Goal: Task Accomplishment & Management: Manage account settings

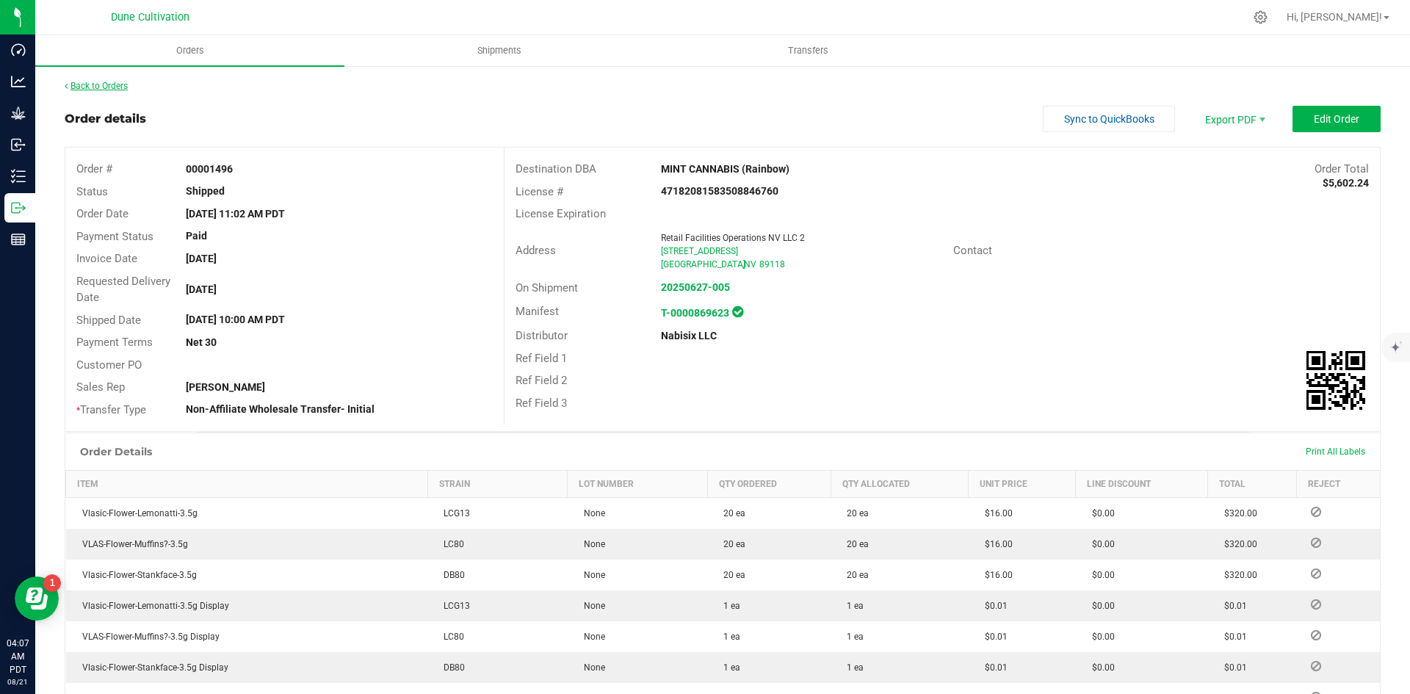
click at [90, 86] on link "Back to Orders" at bounding box center [96, 86] width 63 height 10
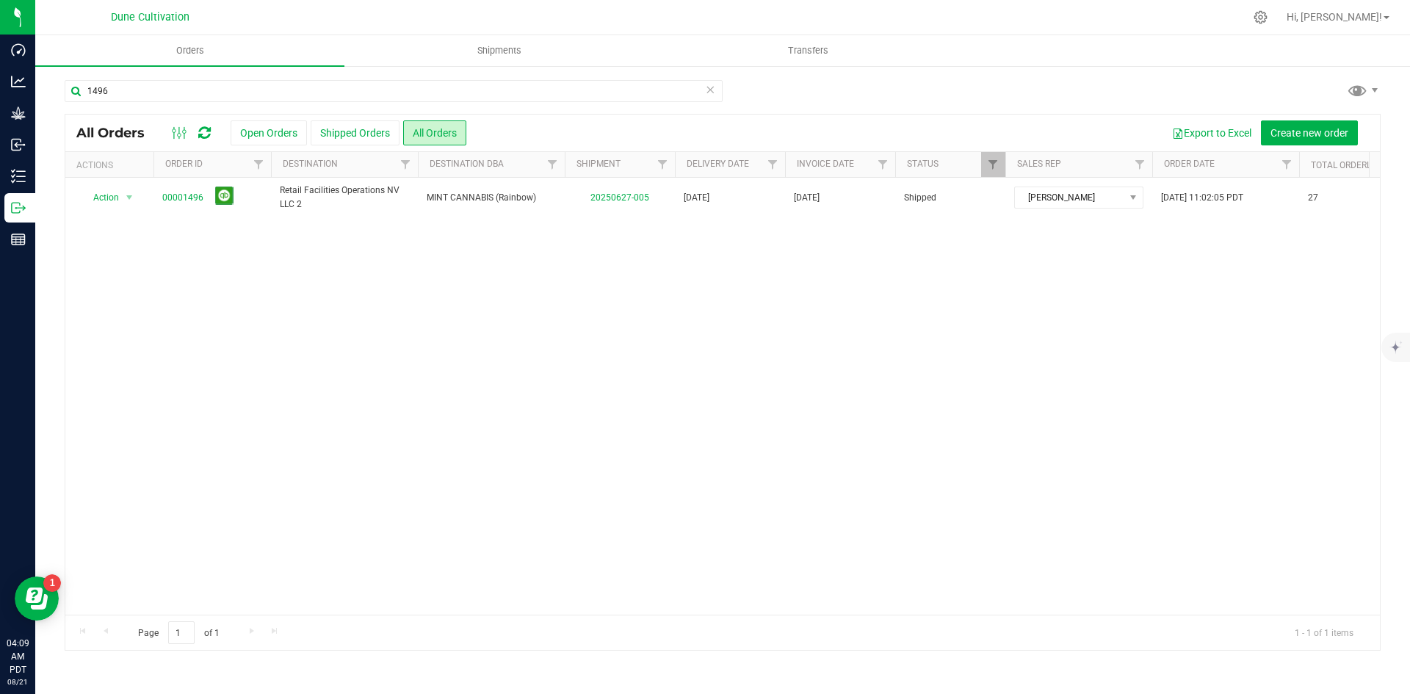
click at [342, 109] on div "1496" at bounding box center [394, 97] width 658 height 34
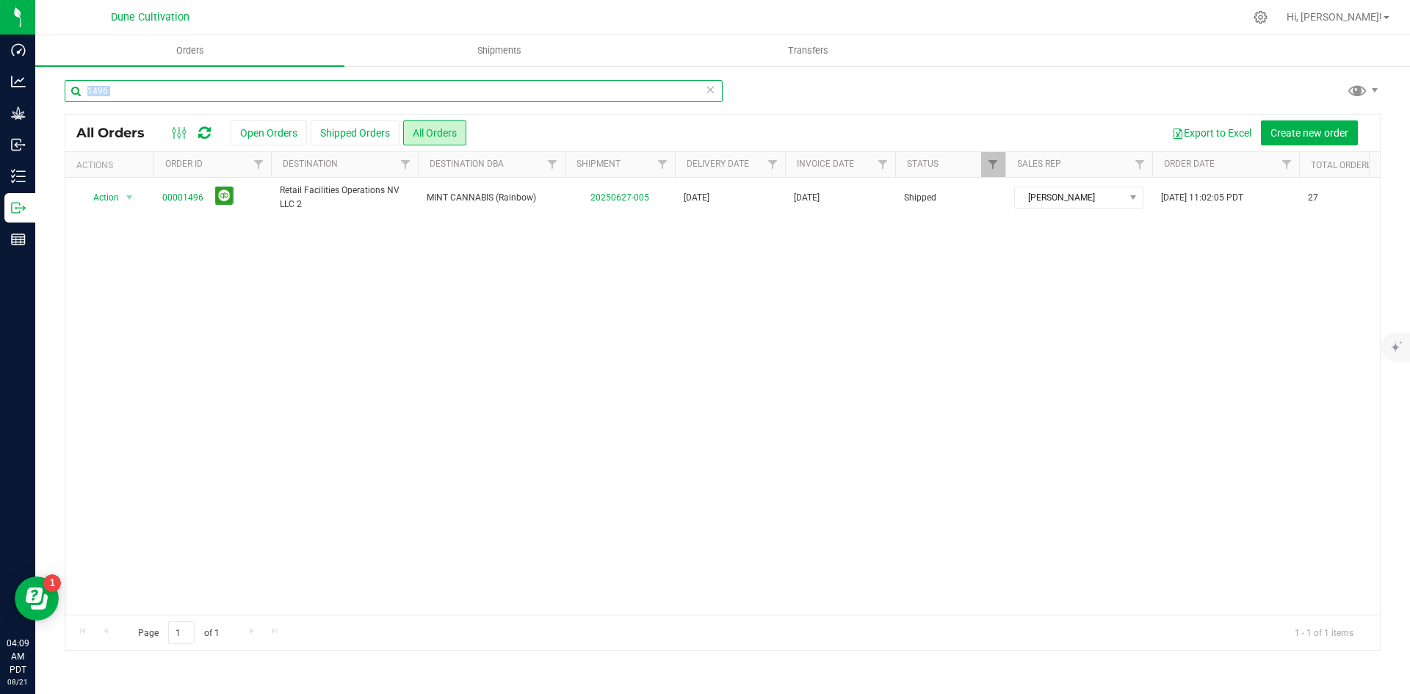
click at [339, 99] on input "1496" at bounding box center [394, 91] width 658 height 22
type input "1512"
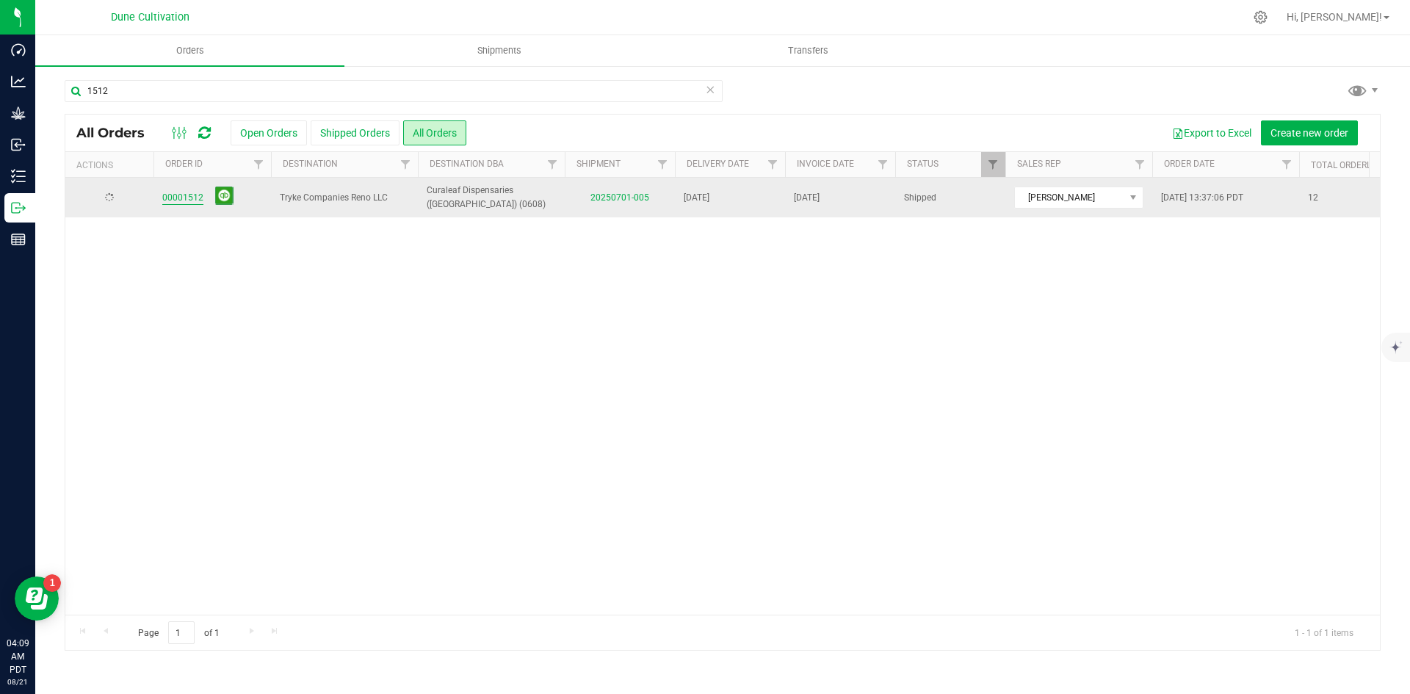
click at [184, 203] on link "00001512" at bounding box center [182, 198] width 41 height 14
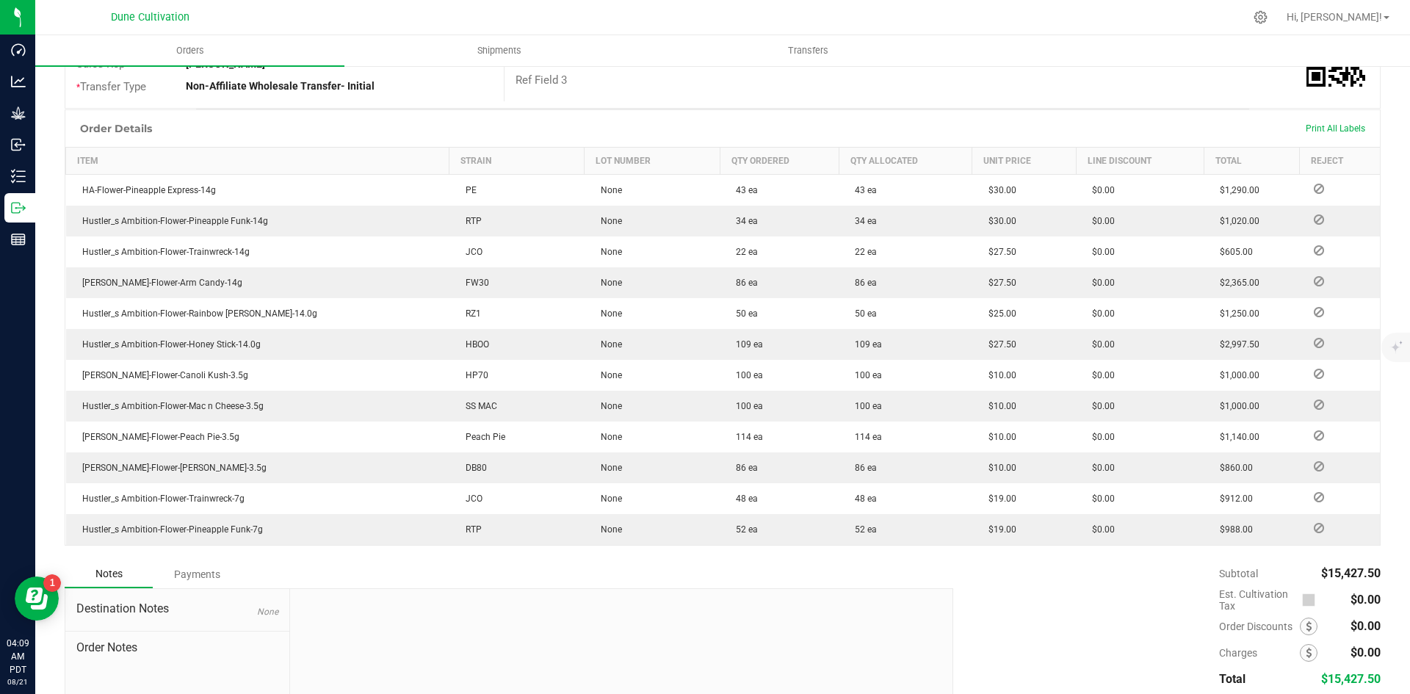
scroll to position [430, 0]
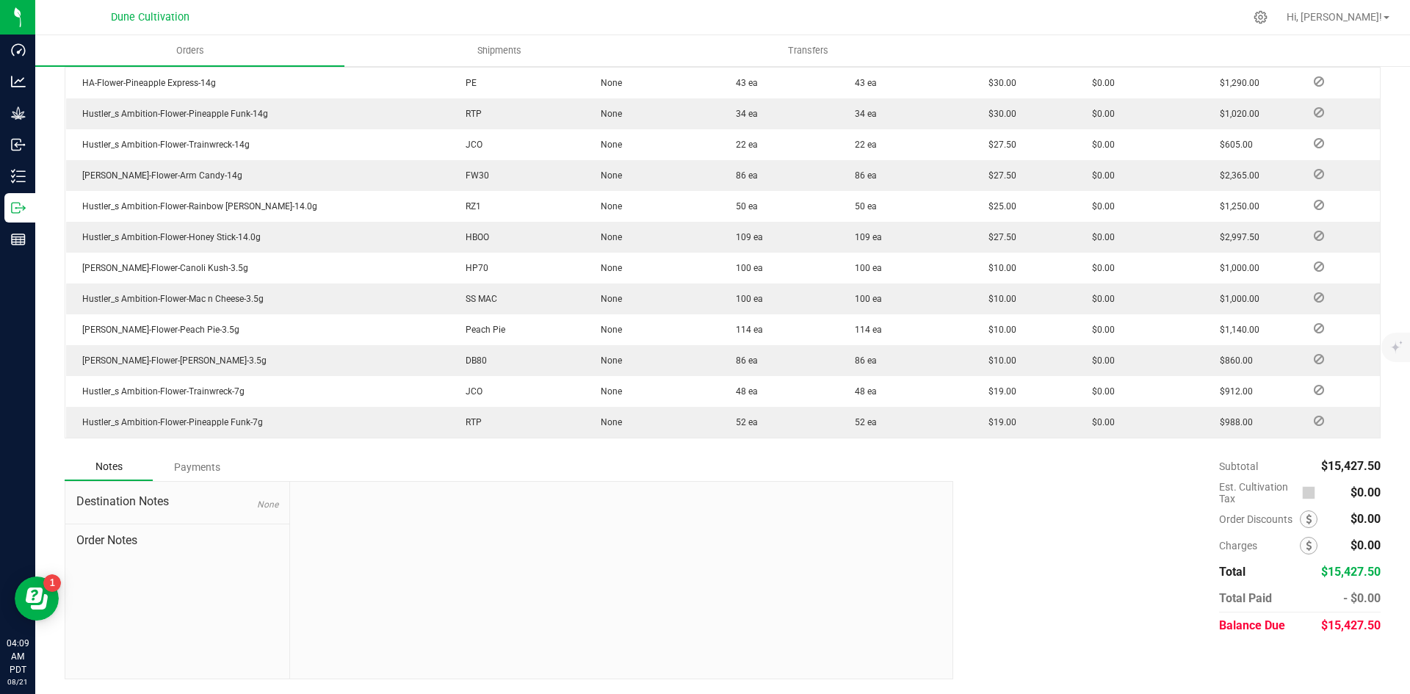
click at [1358, 616] on div "$15,427.50" at bounding box center [1350, 626] width 59 height 26
click at [1355, 634] on div "$15,427.50" at bounding box center [1350, 626] width 59 height 26
click at [1352, 622] on span "$15,427.50" at bounding box center [1350, 625] width 59 height 14
copy span "15,427.50"
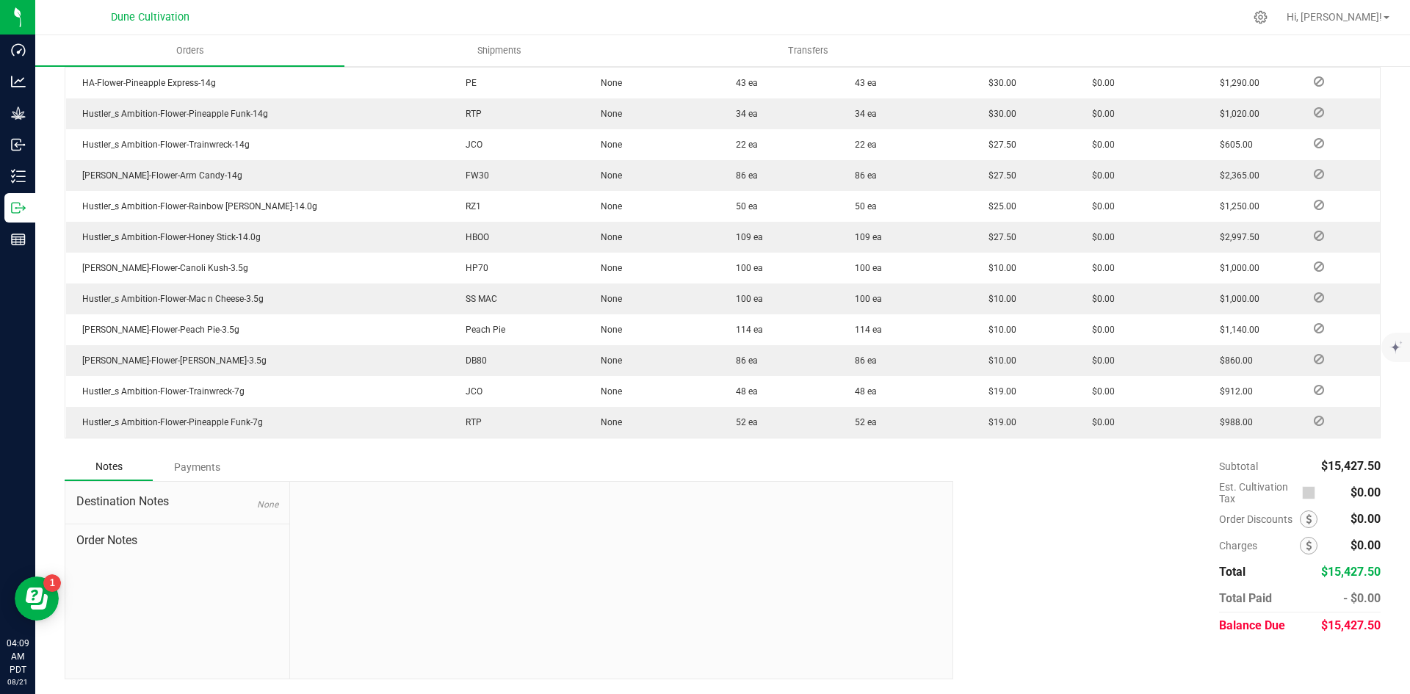
click at [187, 461] on div "Payments" at bounding box center [197, 467] width 88 height 26
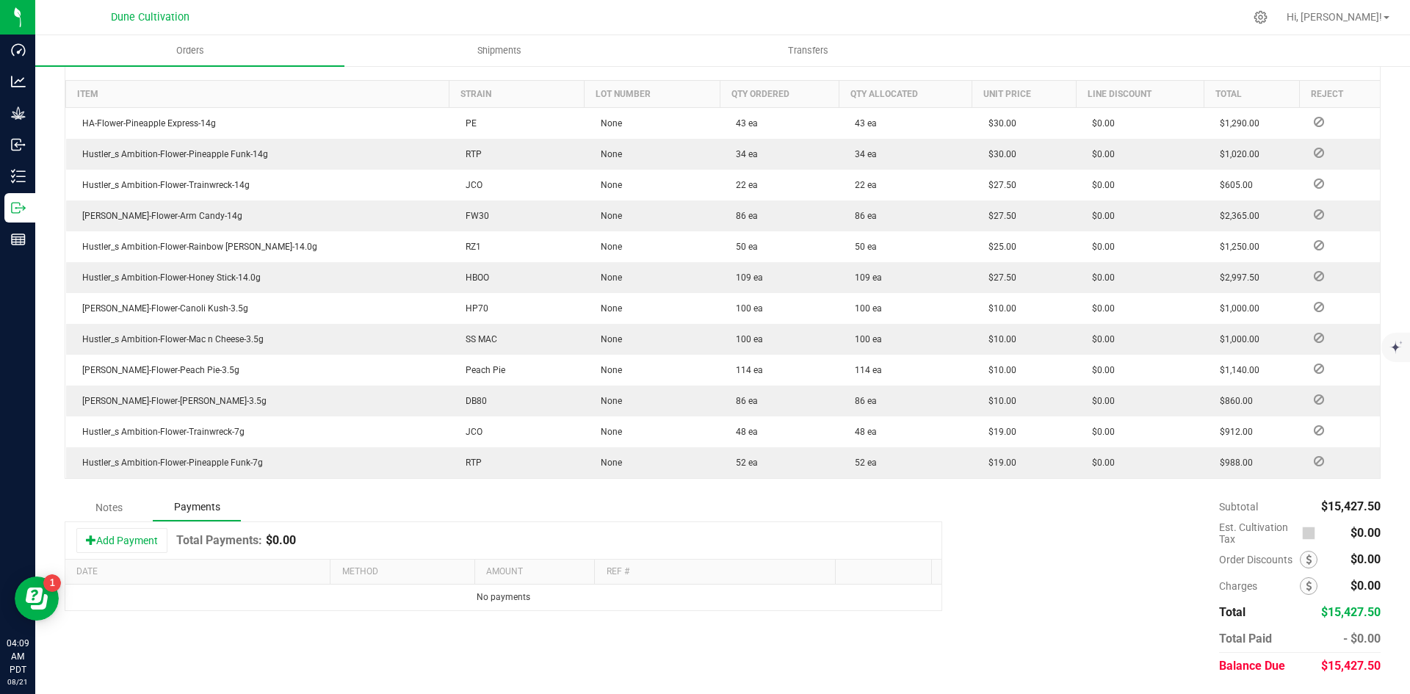
scroll to position [390, 0]
click at [134, 539] on button "Add Payment" at bounding box center [121, 540] width 91 height 25
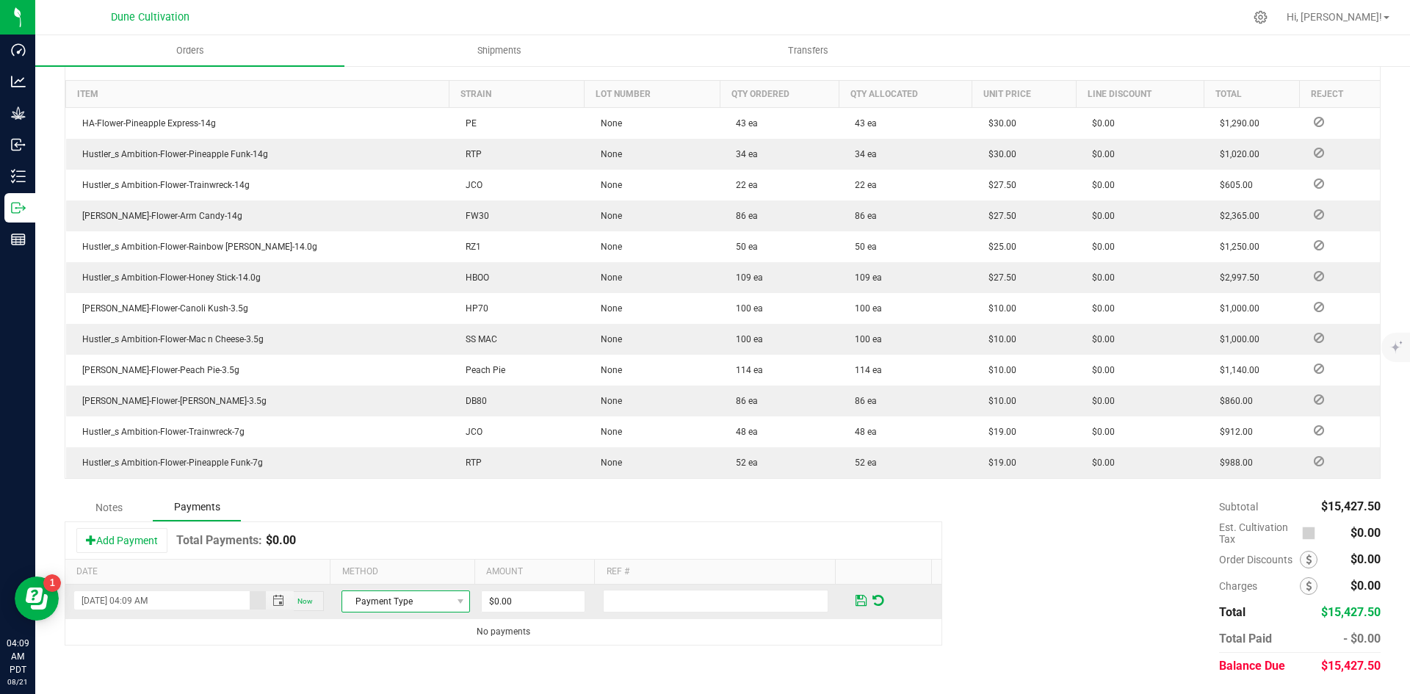
click at [365, 607] on span "Payment Type" at bounding box center [396, 601] width 109 height 21
click at [403, 566] on li "Check" at bounding box center [399, 576] width 124 height 21
click at [530, 594] on input "0" at bounding box center [533, 601] width 103 height 21
paste input "15427.5"
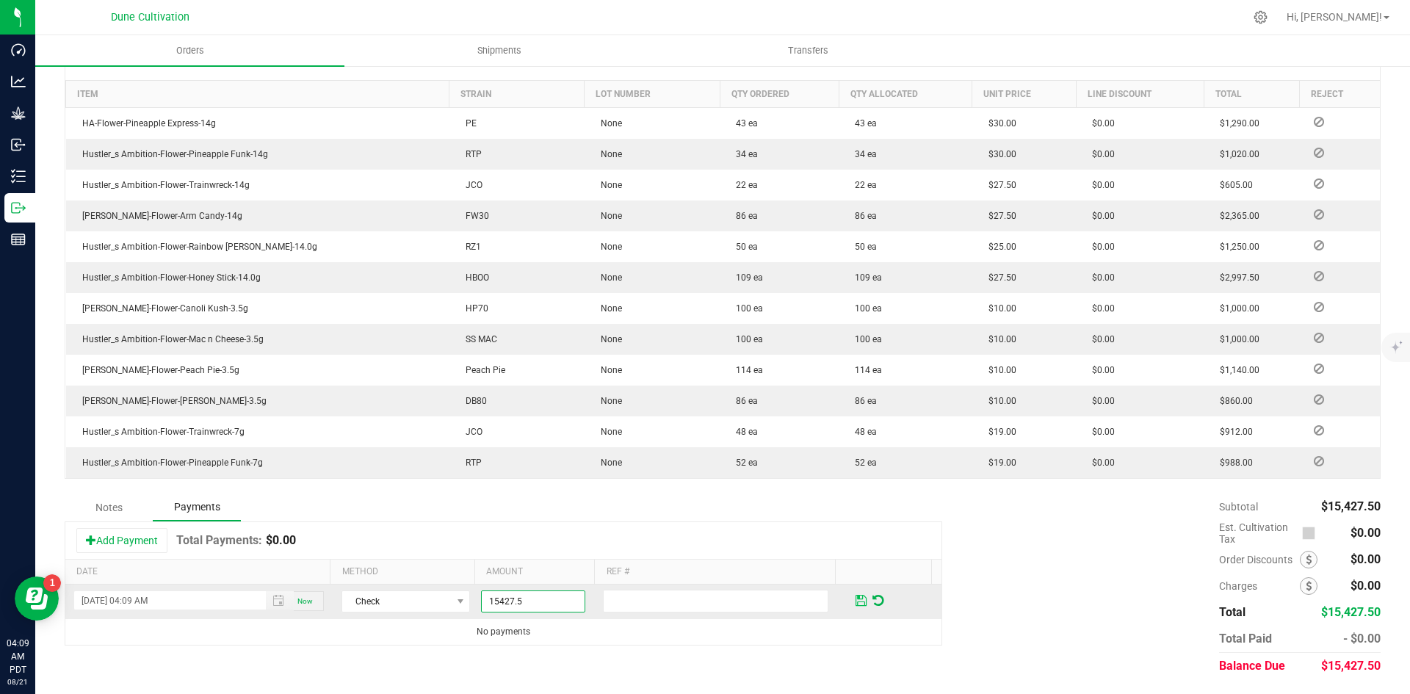
type input "$15,427.50"
click at [853, 598] on span at bounding box center [861, 600] width 17 height 21
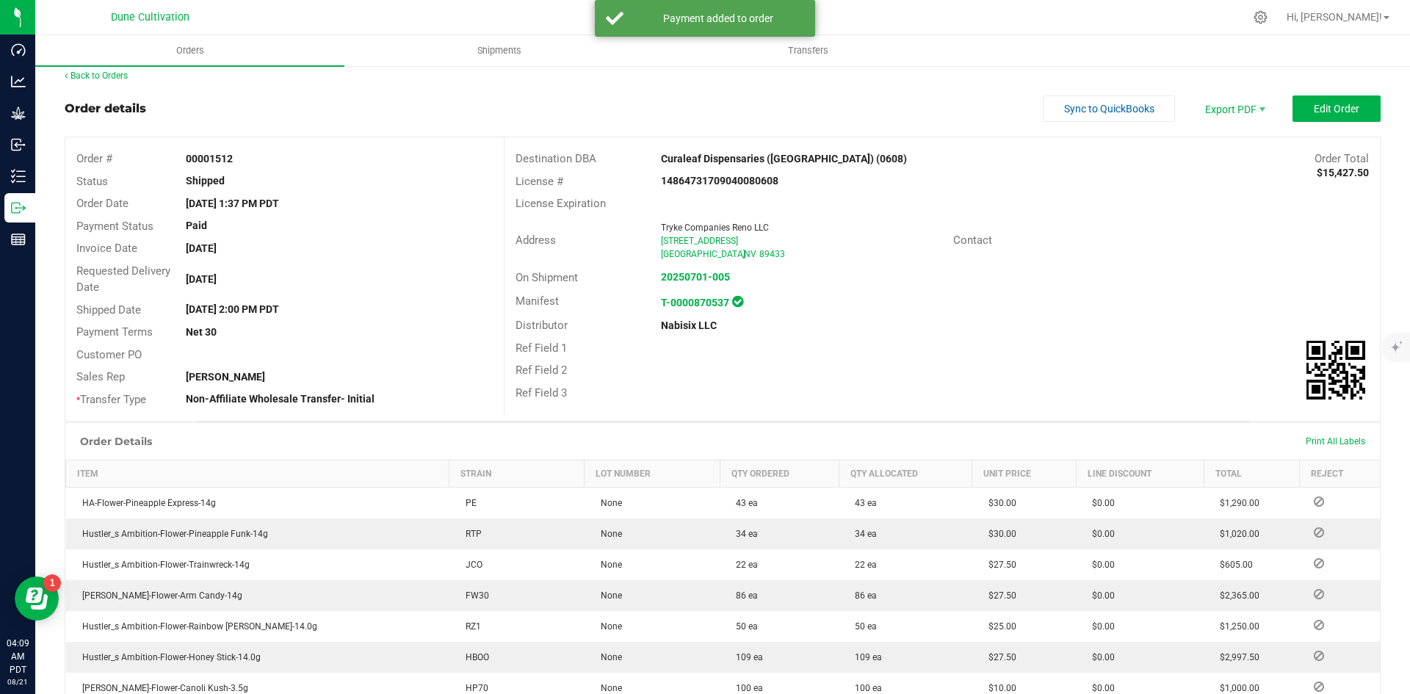
scroll to position [0, 0]
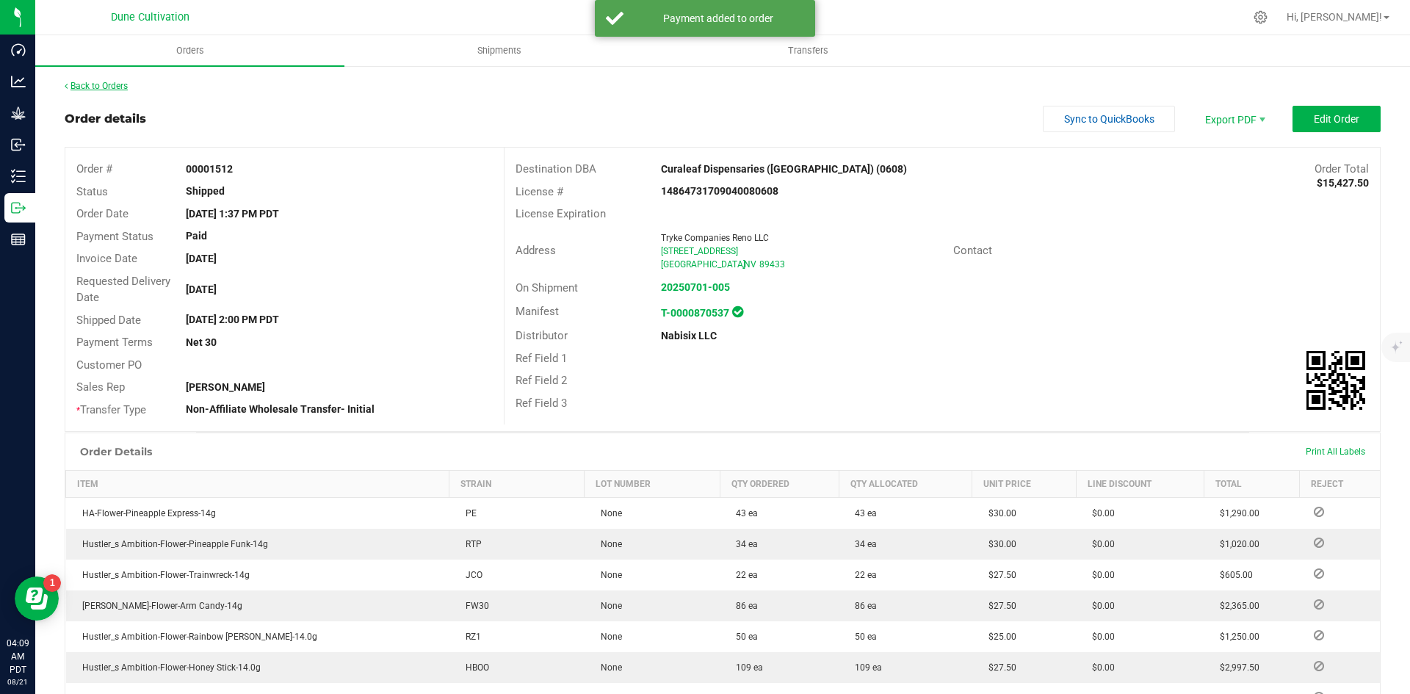
click at [110, 87] on link "Back to Orders" at bounding box center [96, 86] width 63 height 10
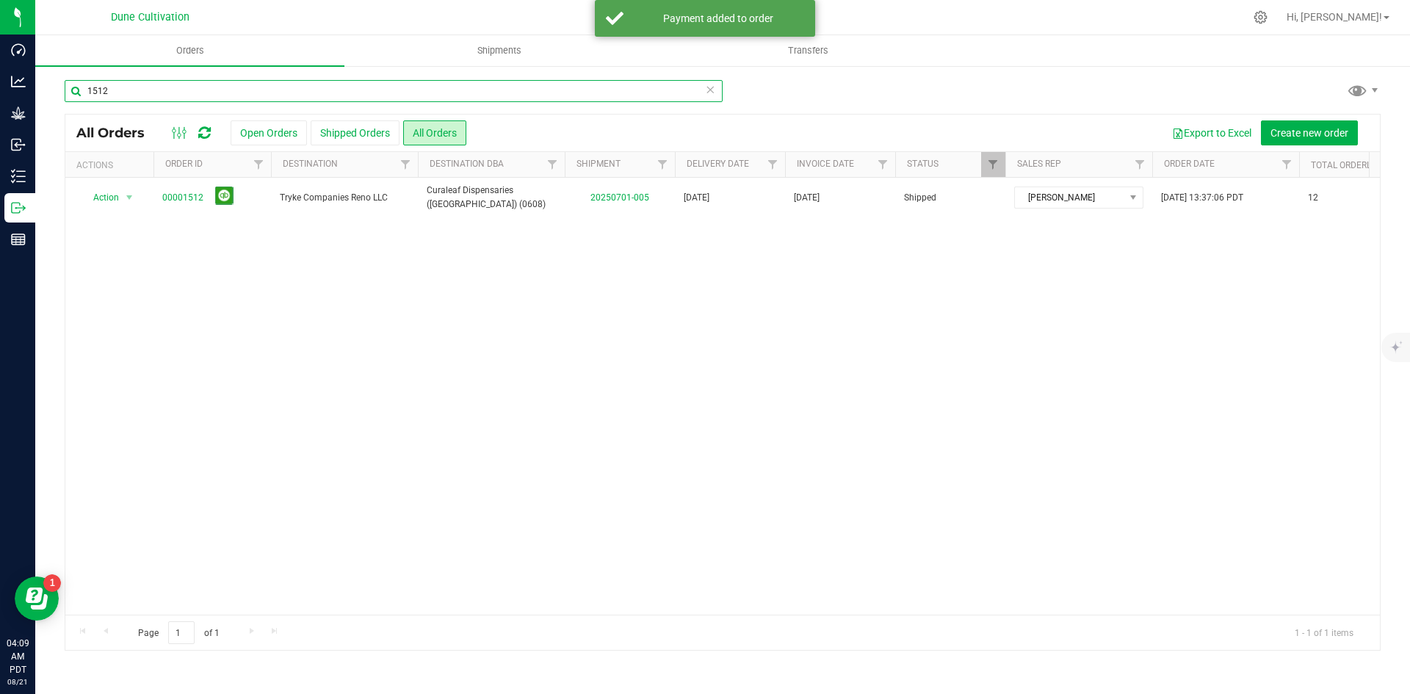
click at [174, 89] on input "1512" at bounding box center [394, 91] width 658 height 22
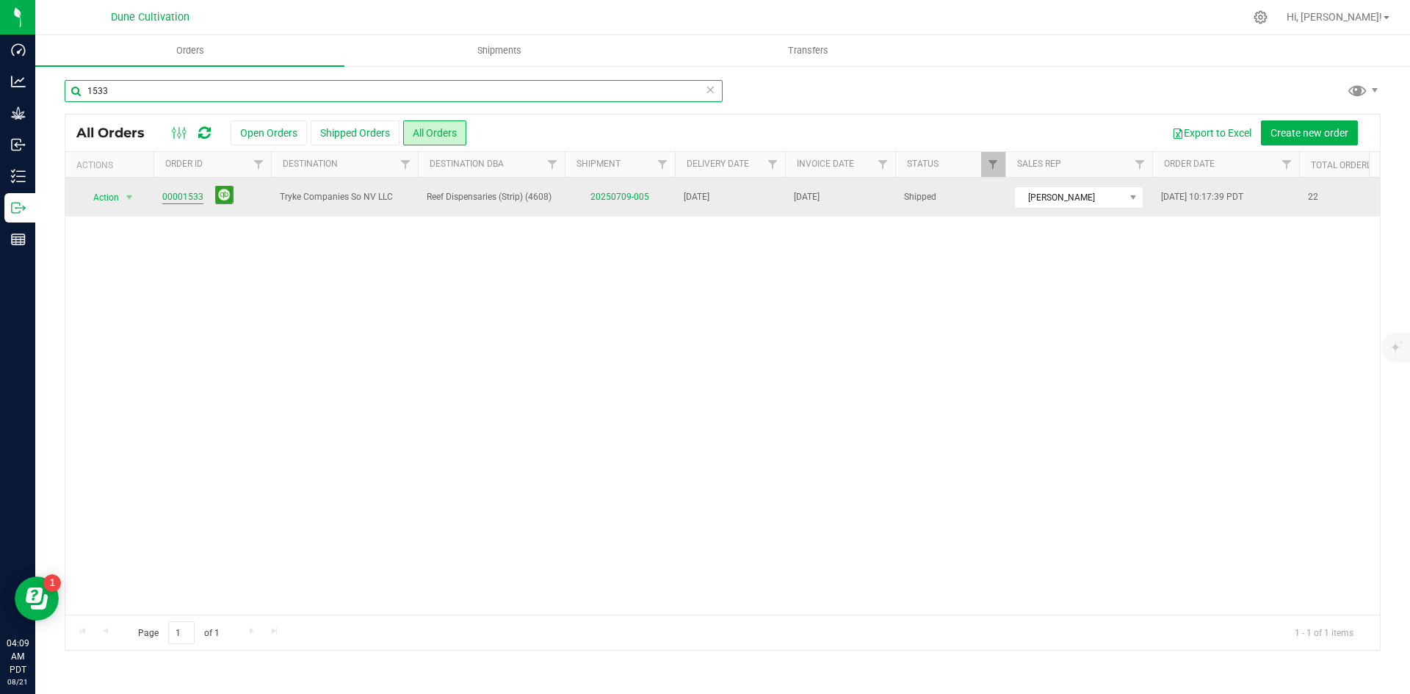
type input "1533"
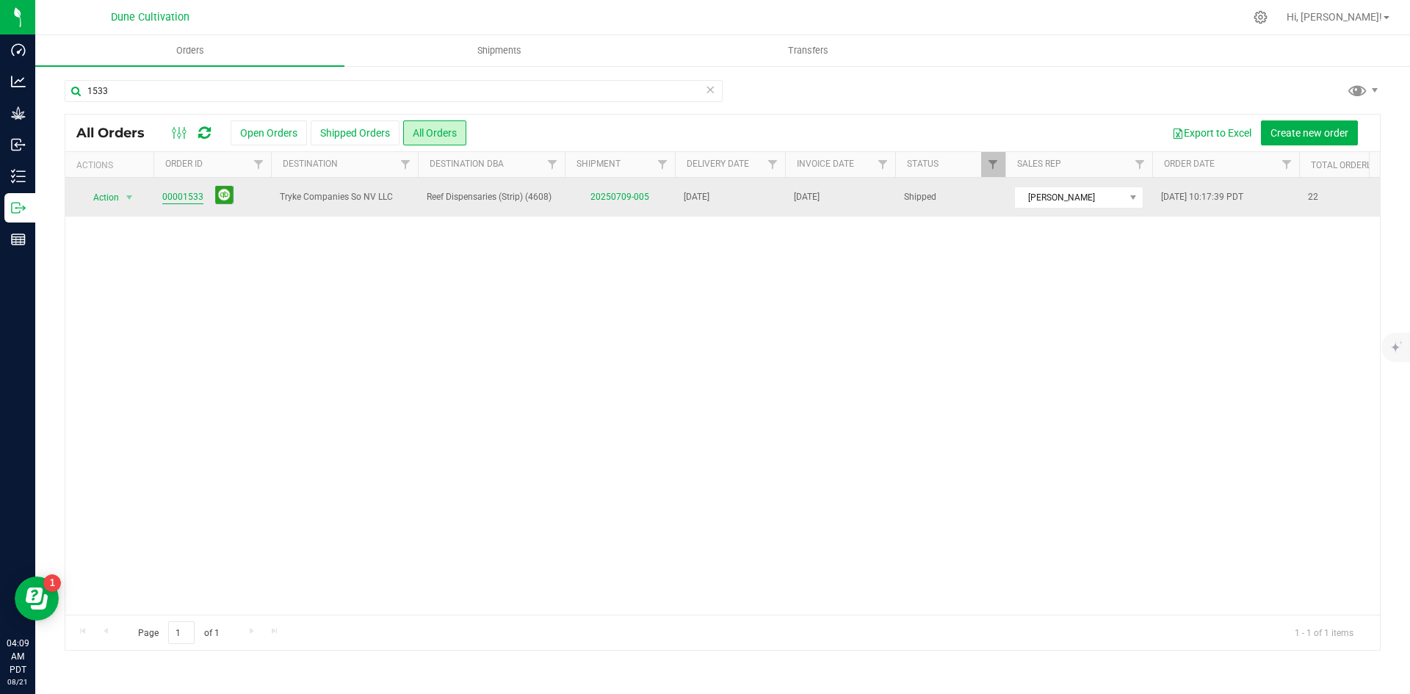
click at [198, 195] on link "00001533" at bounding box center [182, 197] width 41 height 14
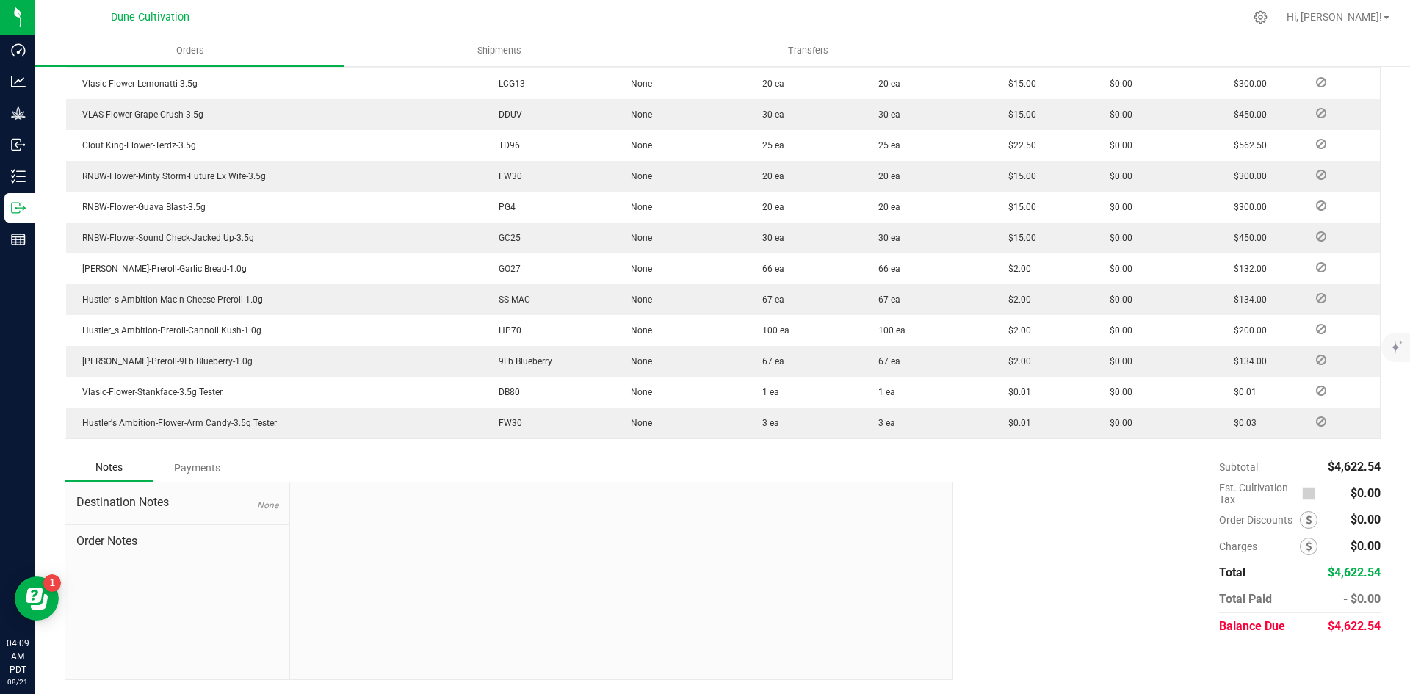
scroll to position [739, 0]
click at [1331, 635] on div "$4,622.54" at bounding box center [1354, 626] width 54 height 26
click at [1330, 627] on span "$4,622.54" at bounding box center [1354, 625] width 53 height 14
copy span "4,622.54"
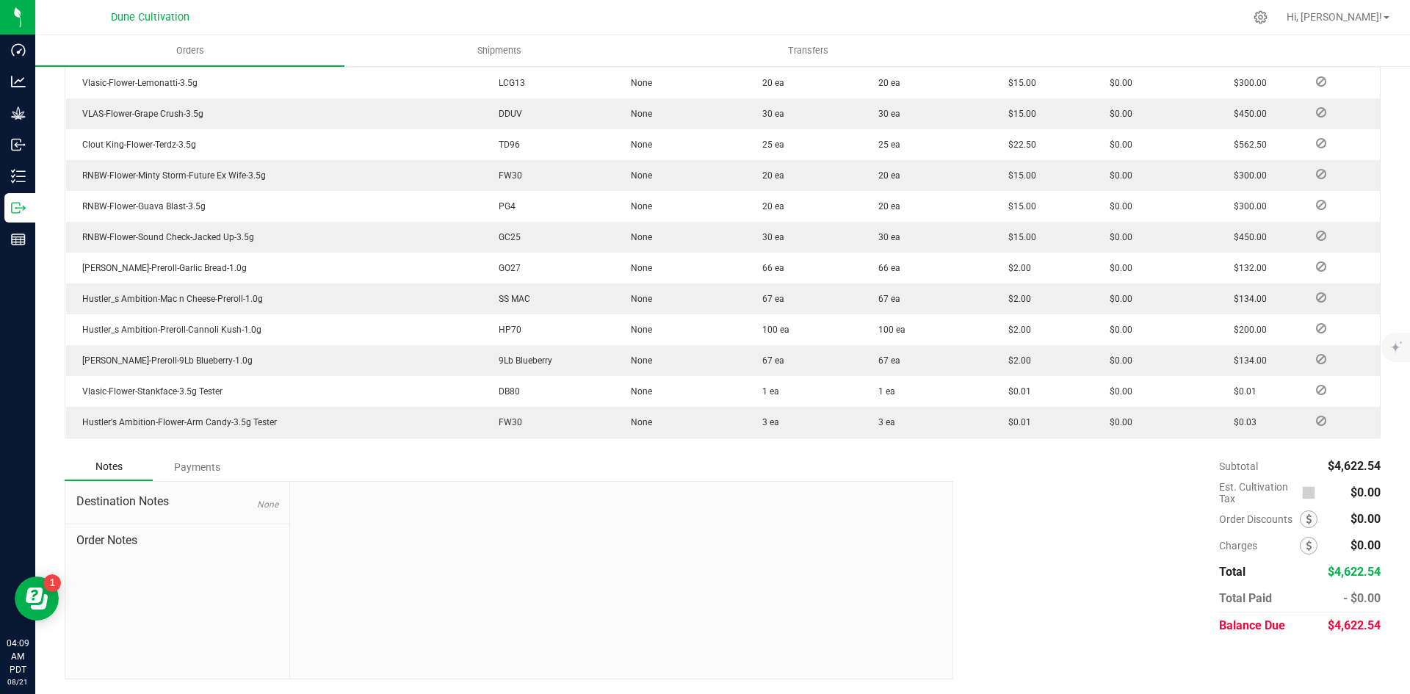
click at [194, 469] on div "Payments" at bounding box center [197, 467] width 88 height 26
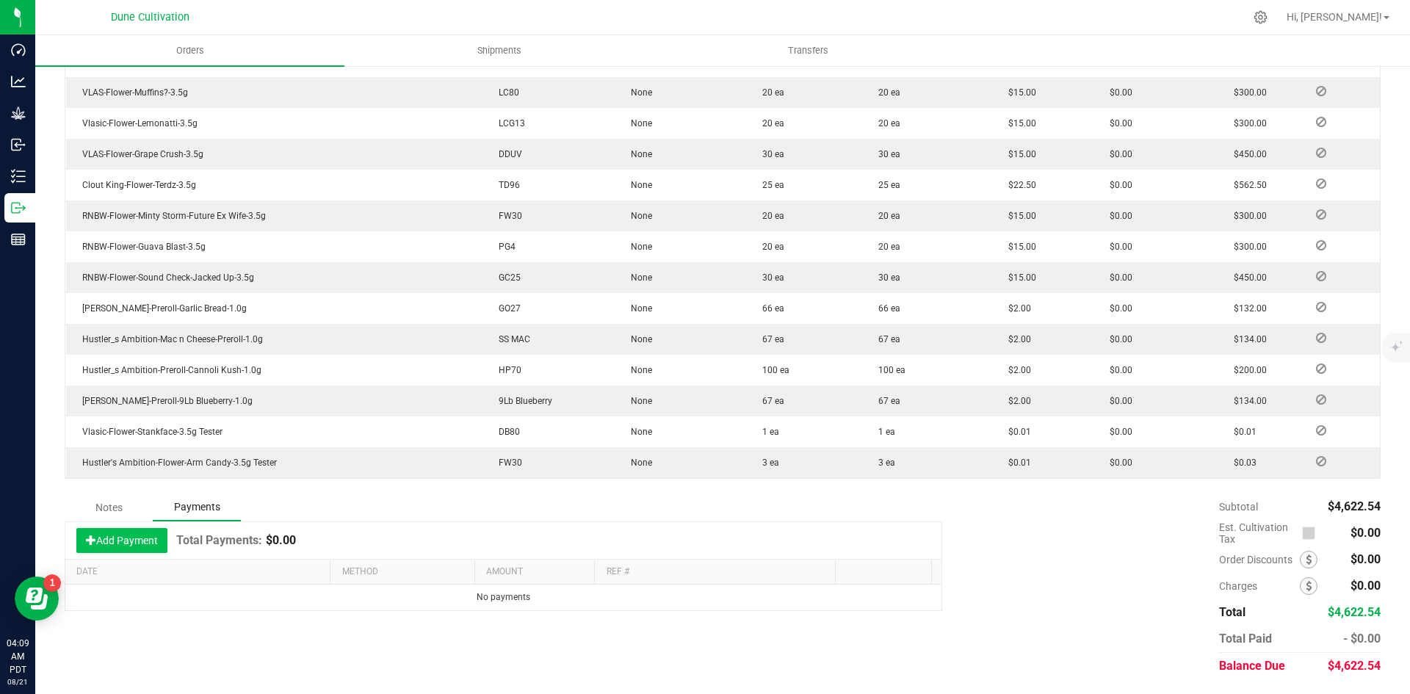
click at [145, 533] on button "Add Payment" at bounding box center [121, 540] width 91 height 25
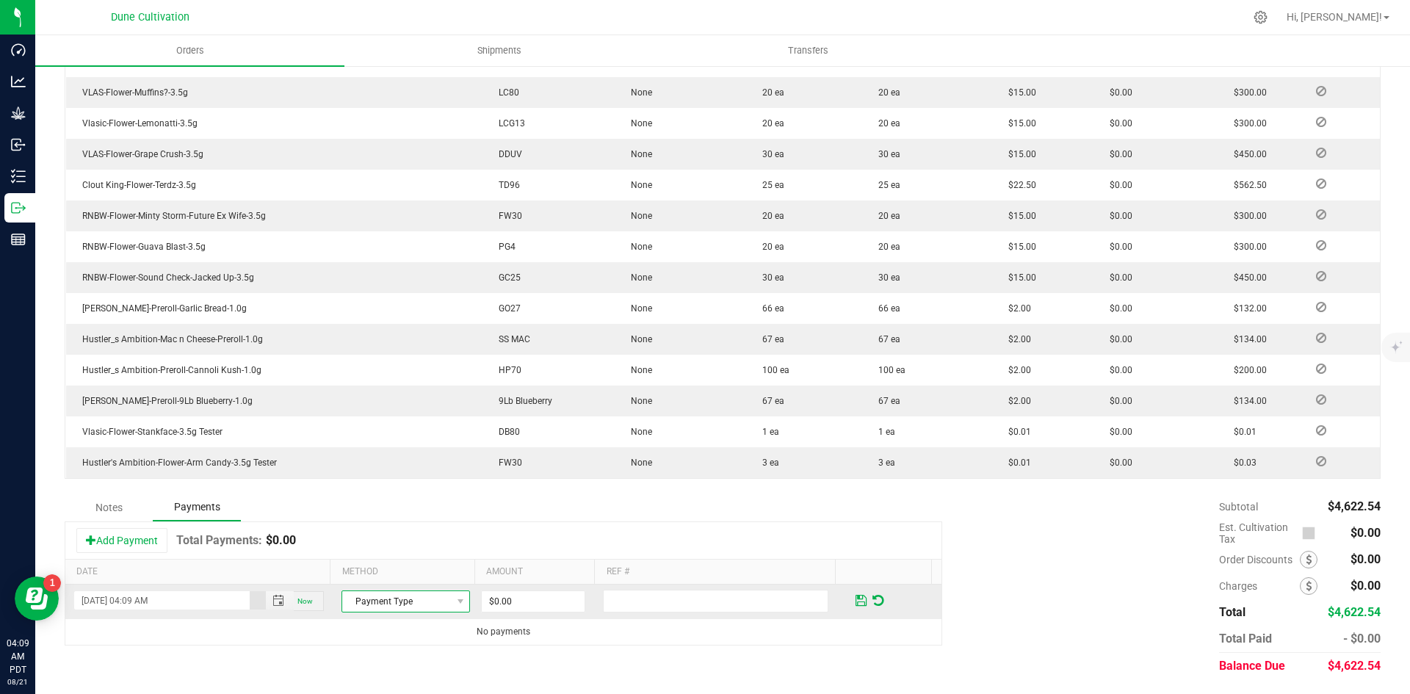
click at [430, 593] on span "Payment Type" at bounding box center [396, 601] width 109 height 21
click at [422, 579] on li "Check" at bounding box center [399, 576] width 124 height 21
click at [524, 597] on input "0" at bounding box center [533, 601] width 103 height 21
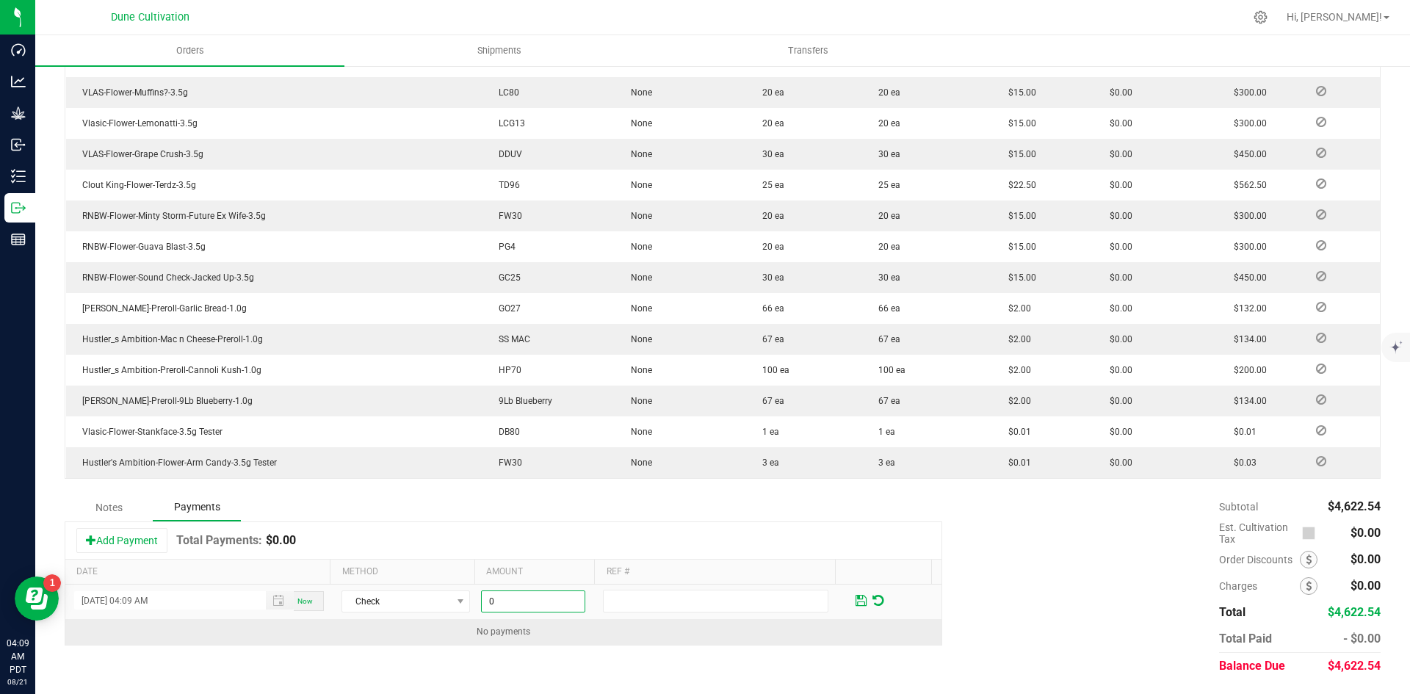
paste input "4622.54"
type input "$4,622.54"
click at [605, 627] on td "No payments" at bounding box center [503, 632] width 876 height 26
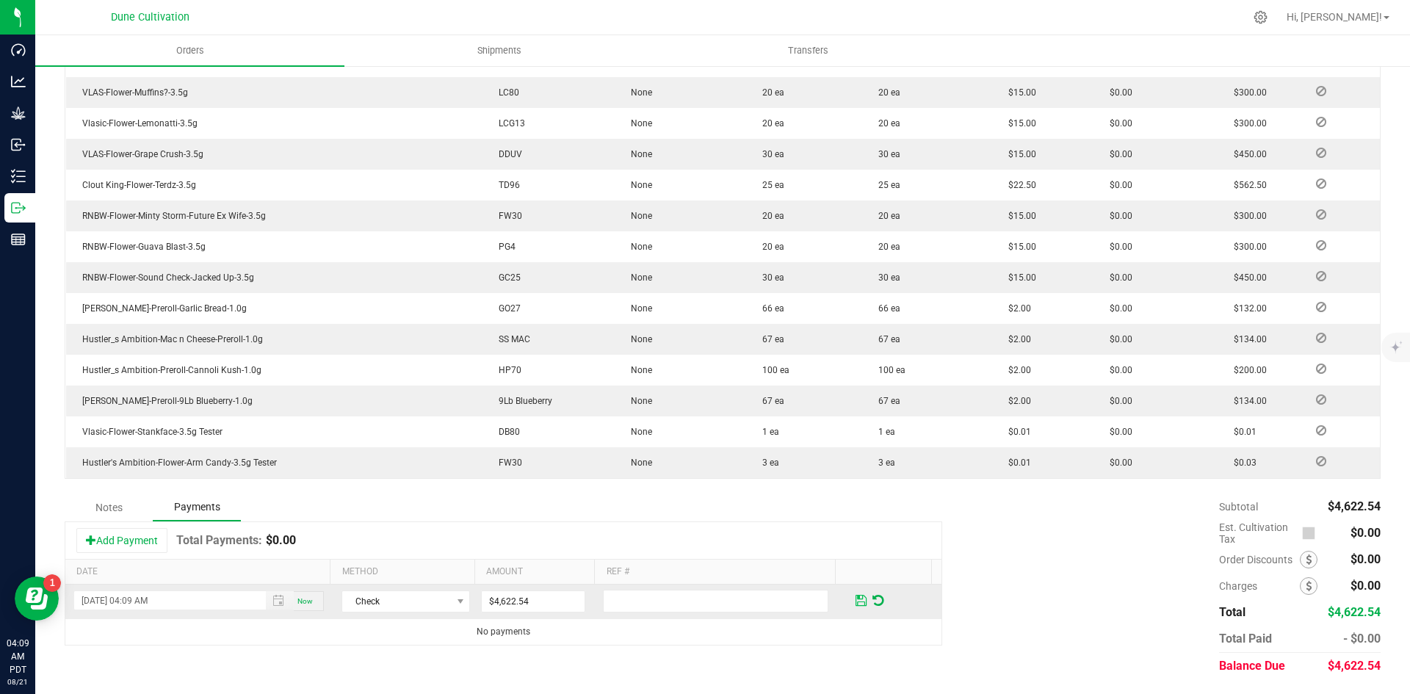
click at [856, 602] on span at bounding box center [861, 600] width 11 height 13
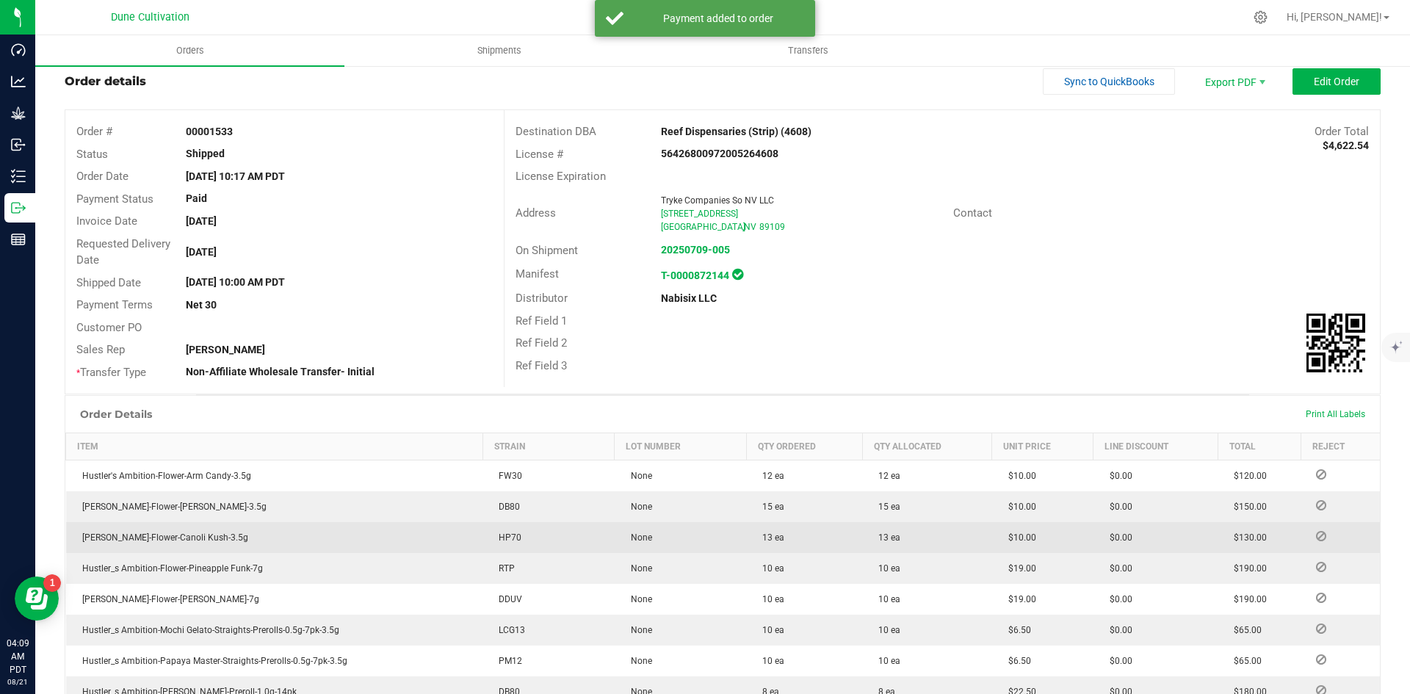
scroll to position [0, 0]
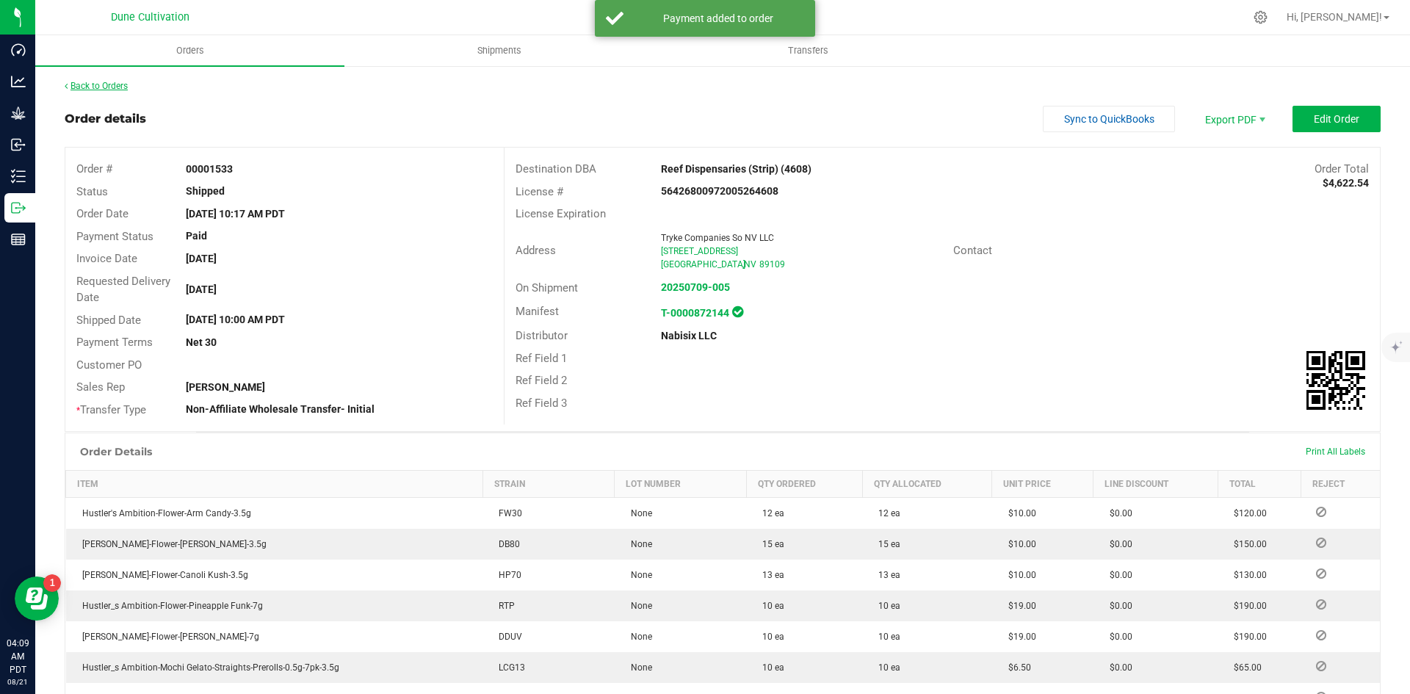
click at [95, 86] on link "Back to Orders" at bounding box center [96, 86] width 63 height 10
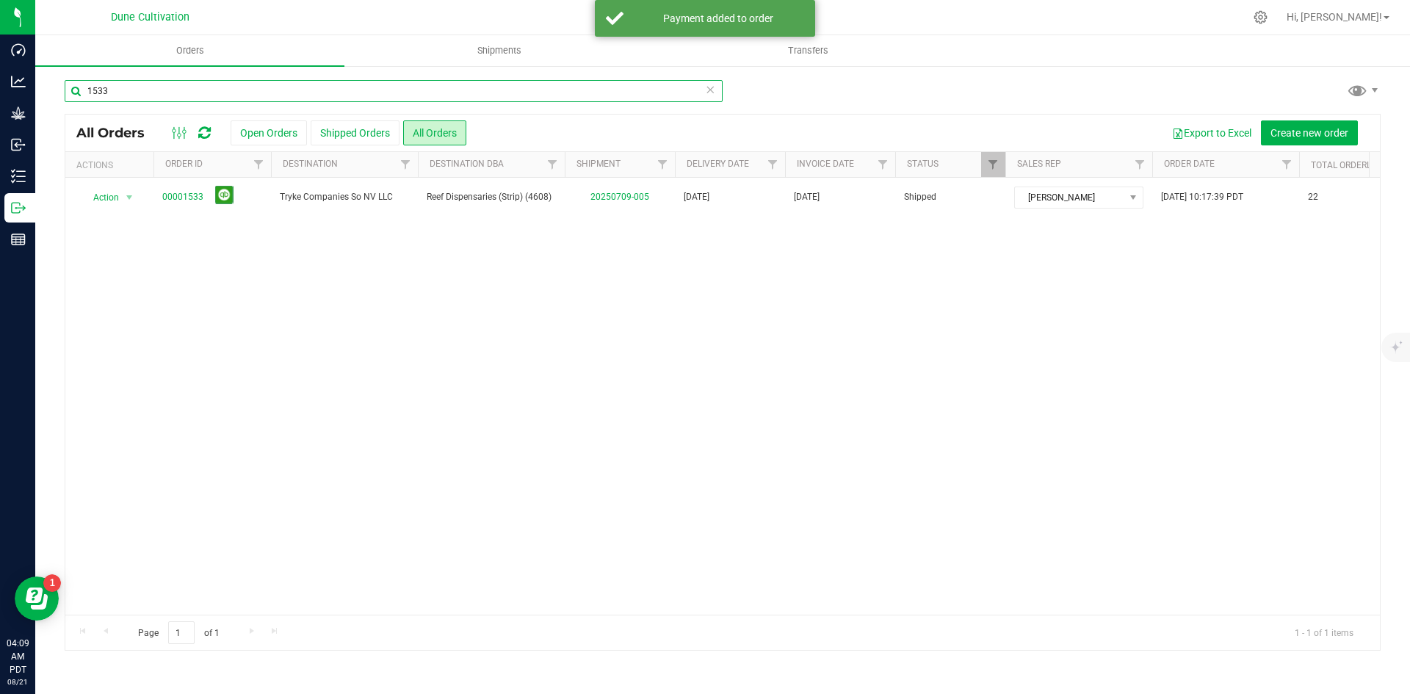
click at [316, 89] on input "1533" at bounding box center [394, 91] width 658 height 22
type input "1534"
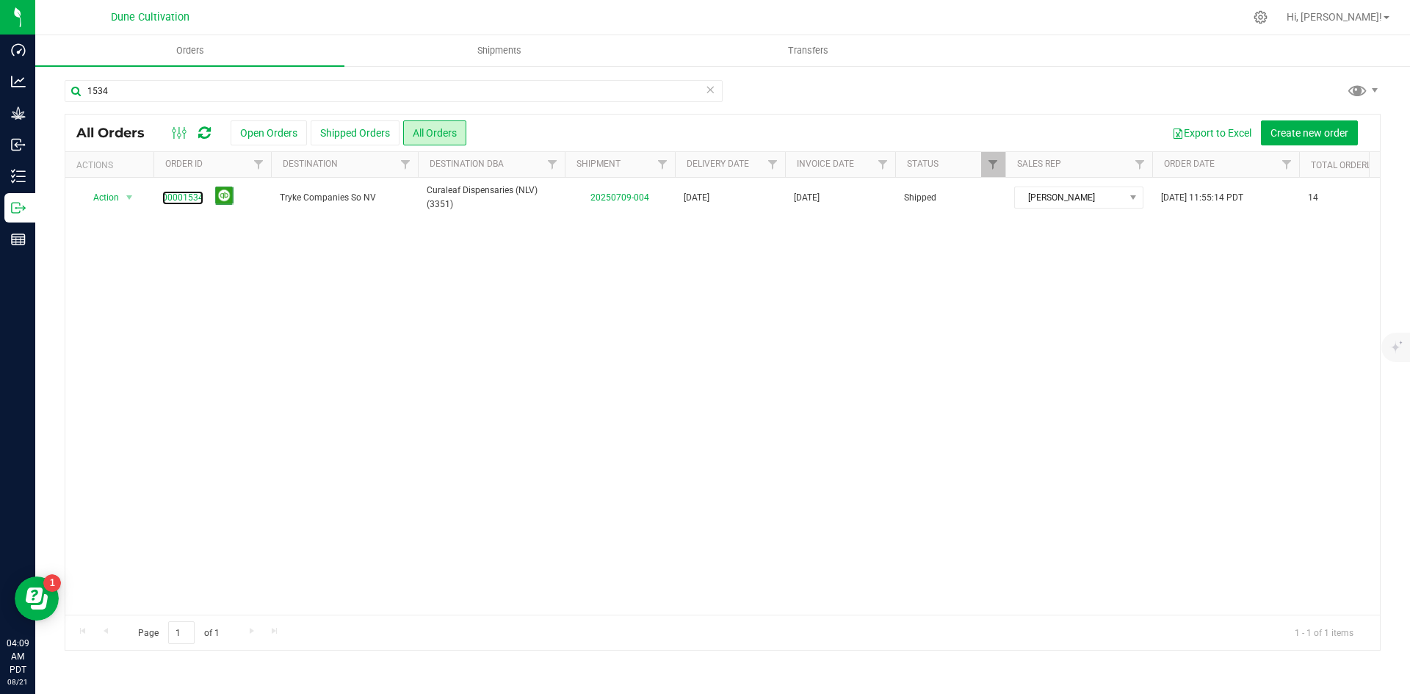
click at [177, 192] on link "00001534" at bounding box center [182, 198] width 41 height 14
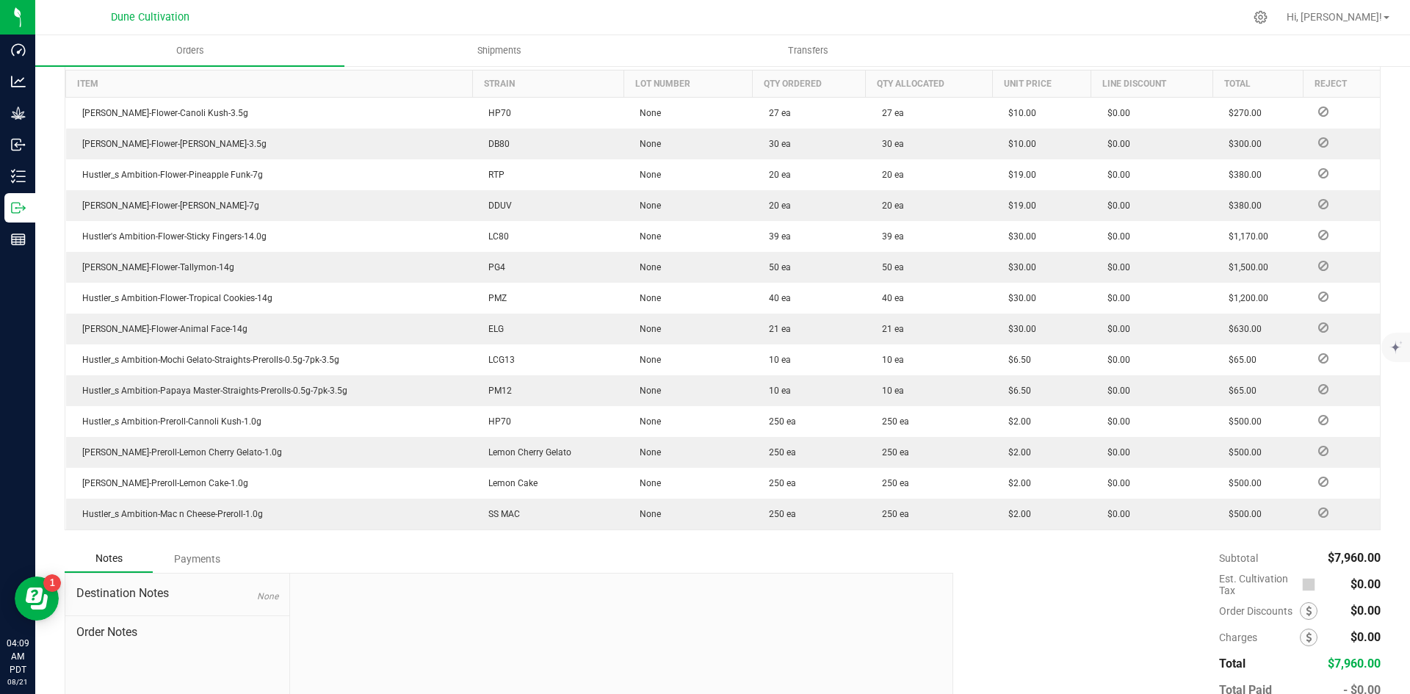
scroll to position [492, 0]
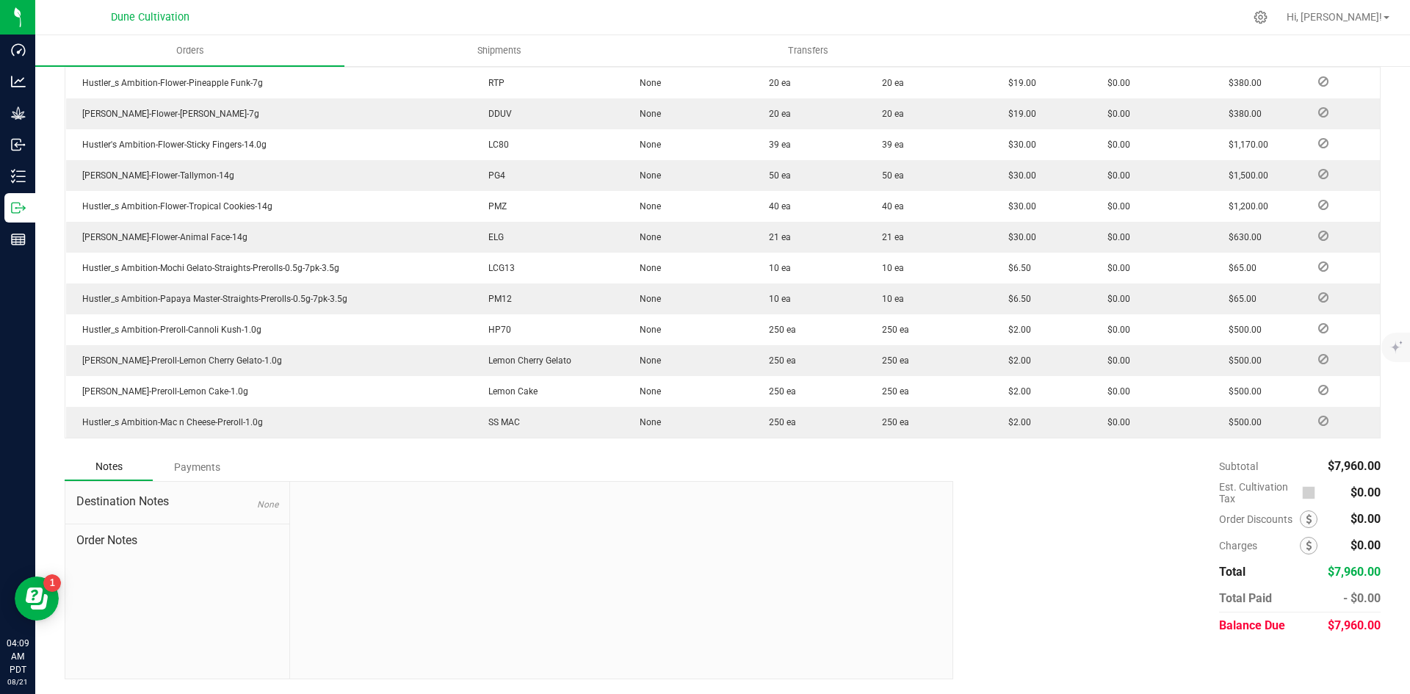
click at [1354, 619] on span "$7,960.00" at bounding box center [1354, 625] width 53 height 14
click at [1353, 619] on span "$7,960.00" at bounding box center [1354, 625] width 53 height 14
copy span "7,960.00"
click at [197, 467] on div "Payments" at bounding box center [197, 467] width 88 height 26
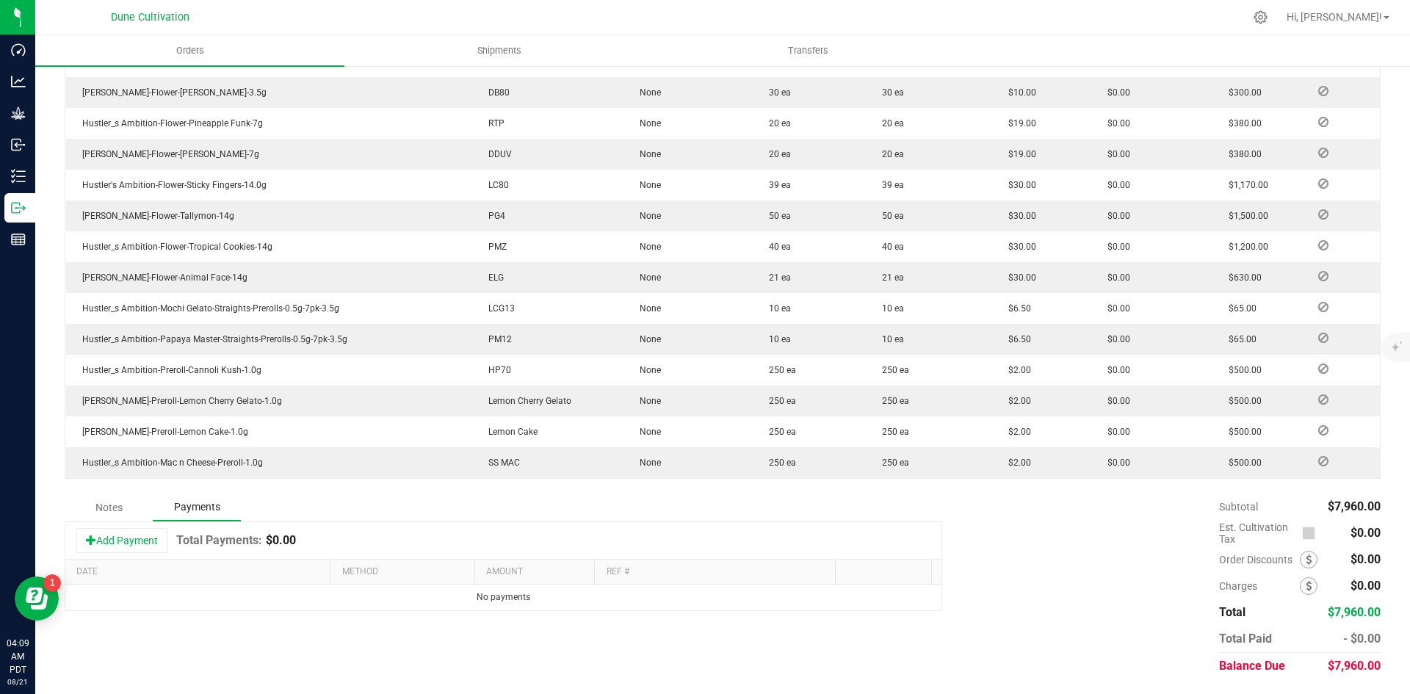
scroll to position [452, 0]
click at [140, 542] on button "Add Payment" at bounding box center [121, 540] width 91 height 25
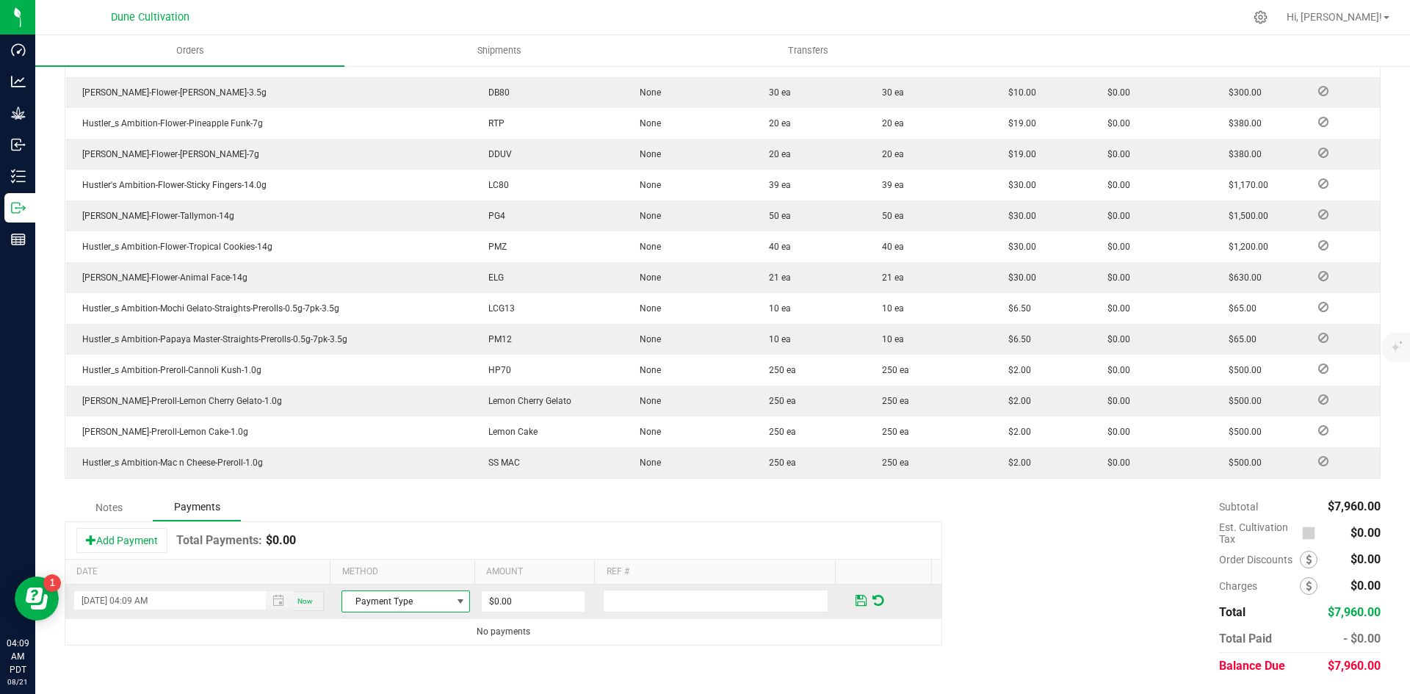
click at [403, 597] on span "Payment Type" at bounding box center [396, 601] width 109 height 21
click at [392, 581] on li "Check" at bounding box center [399, 576] width 124 height 21
click at [501, 607] on input "0" at bounding box center [533, 601] width 103 height 21
paste input "796"
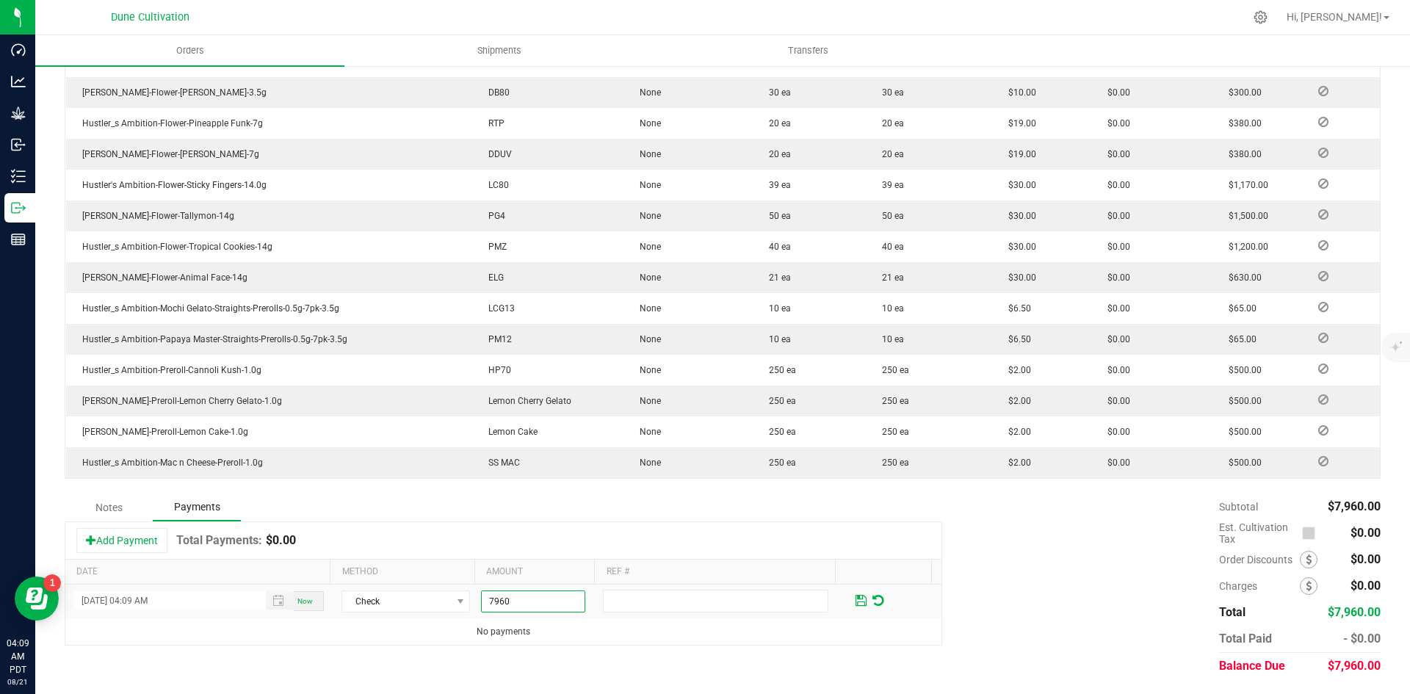
type input "$7,960.00"
drag, startPoint x: 613, startPoint y: 651, endPoint x: 621, endPoint y: 651, distance: 8.8
click at [617, 651] on div "Notes Payments Add Payment Total Payments: $0.00 Date Method Amount Ref # [DATE…" at bounding box center [723, 587] width 1316 height 186
click at [853, 592] on span at bounding box center [861, 600] width 17 height 21
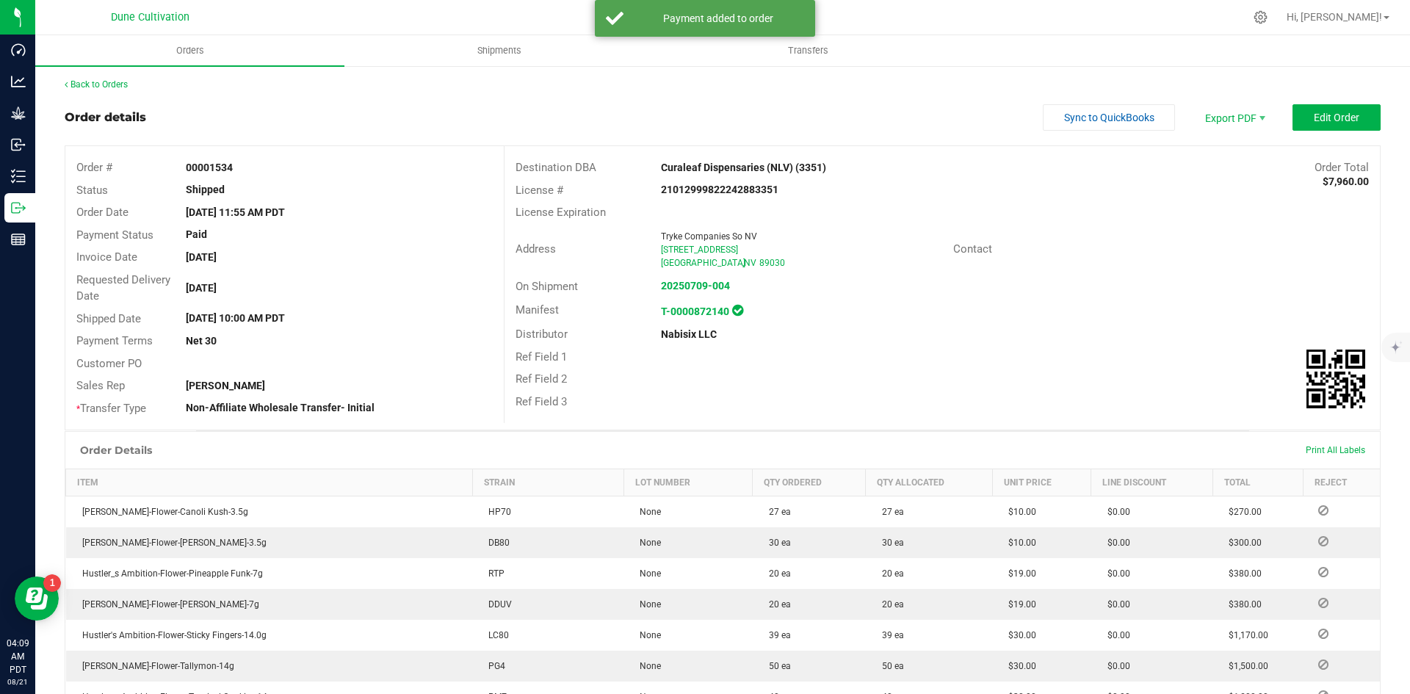
scroll to position [0, 0]
click at [108, 76] on div "Back to Orders Order details Sync to QuickBooks Export PDF Edit Order Order # 0…" at bounding box center [722, 605] width 1375 height 1081
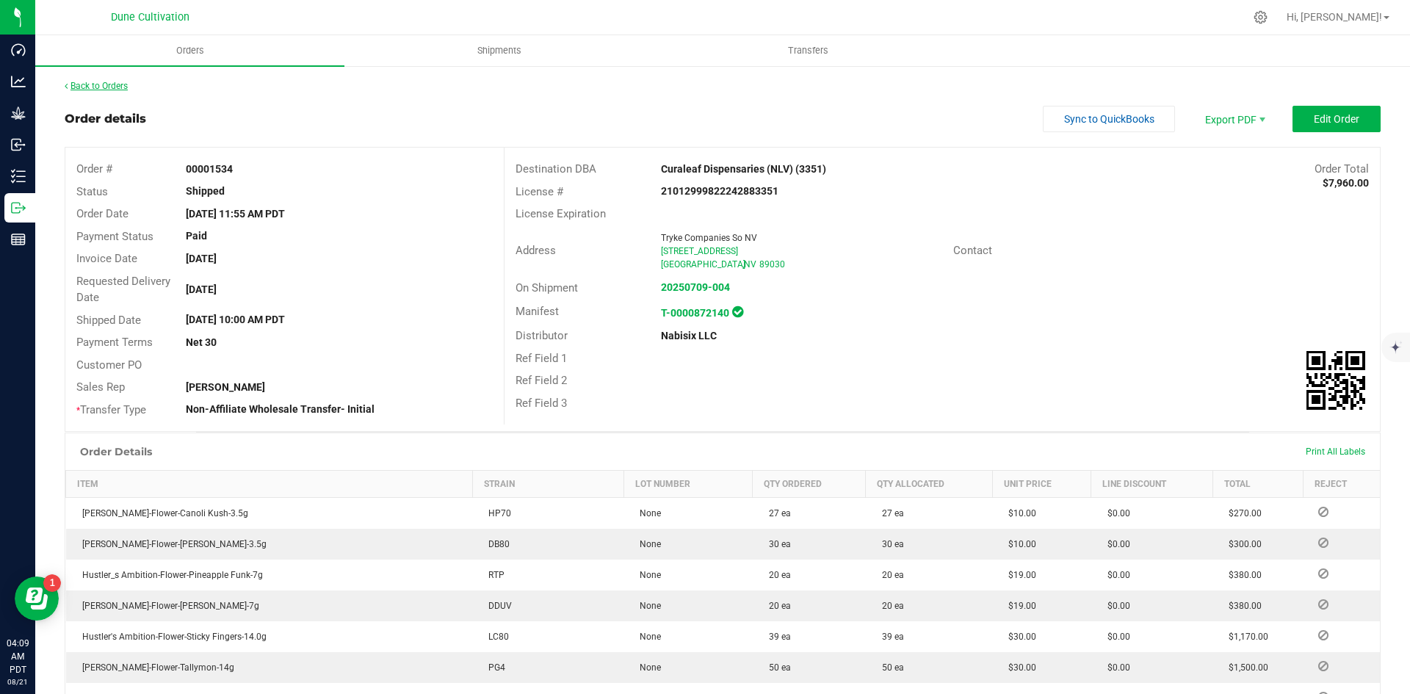
click at [120, 82] on link "Back to Orders" at bounding box center [96, 86] width 63 height 10
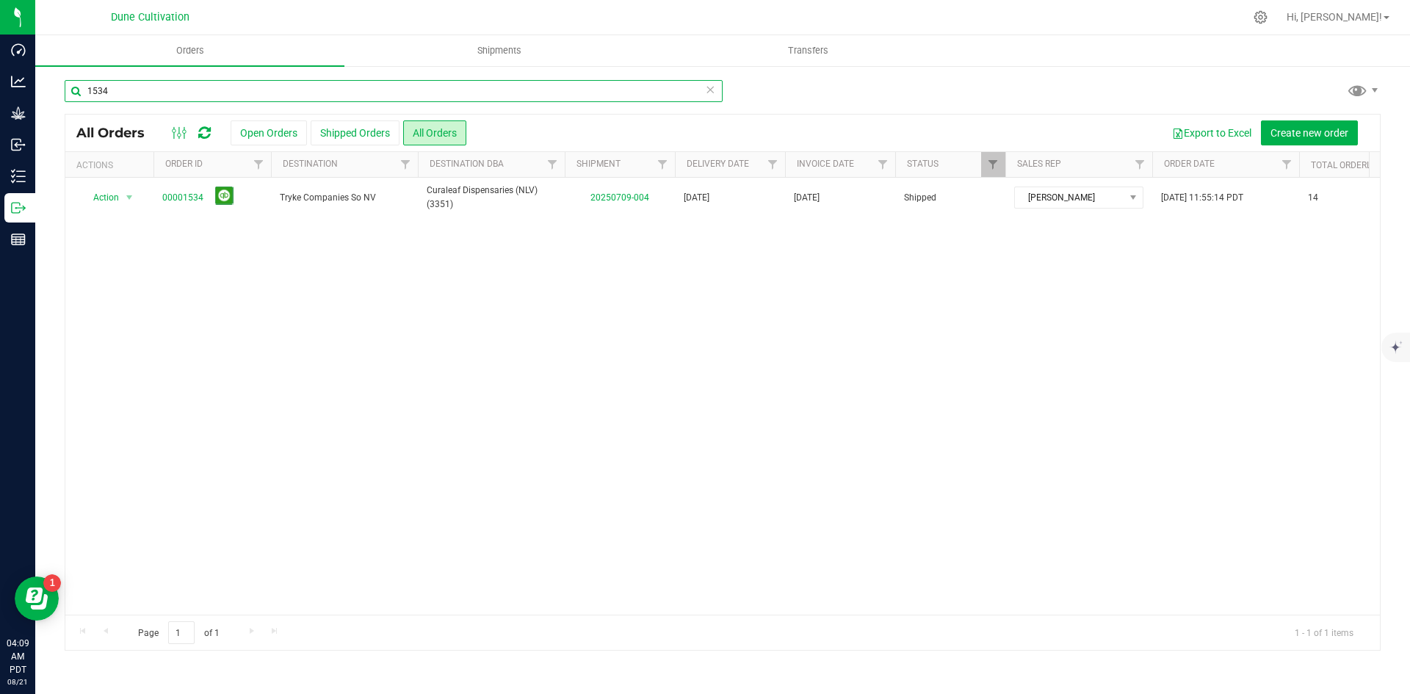
drag, startPoint x: 129, startPoint y: 87, endPoint x: 97, endPoint y: 93, distance: 32.9
click at [97, 93] on input "1534" at bounding box center [394, 91] width 658 height 22
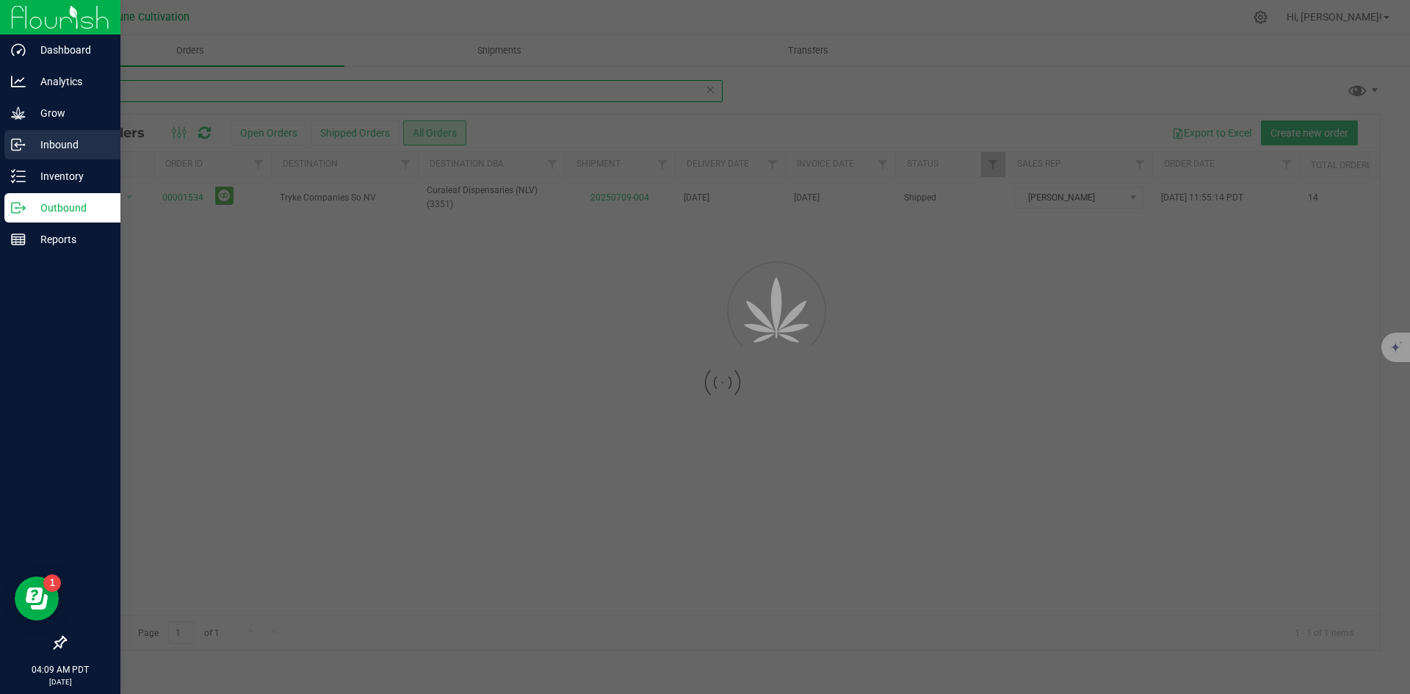
type input "1556"
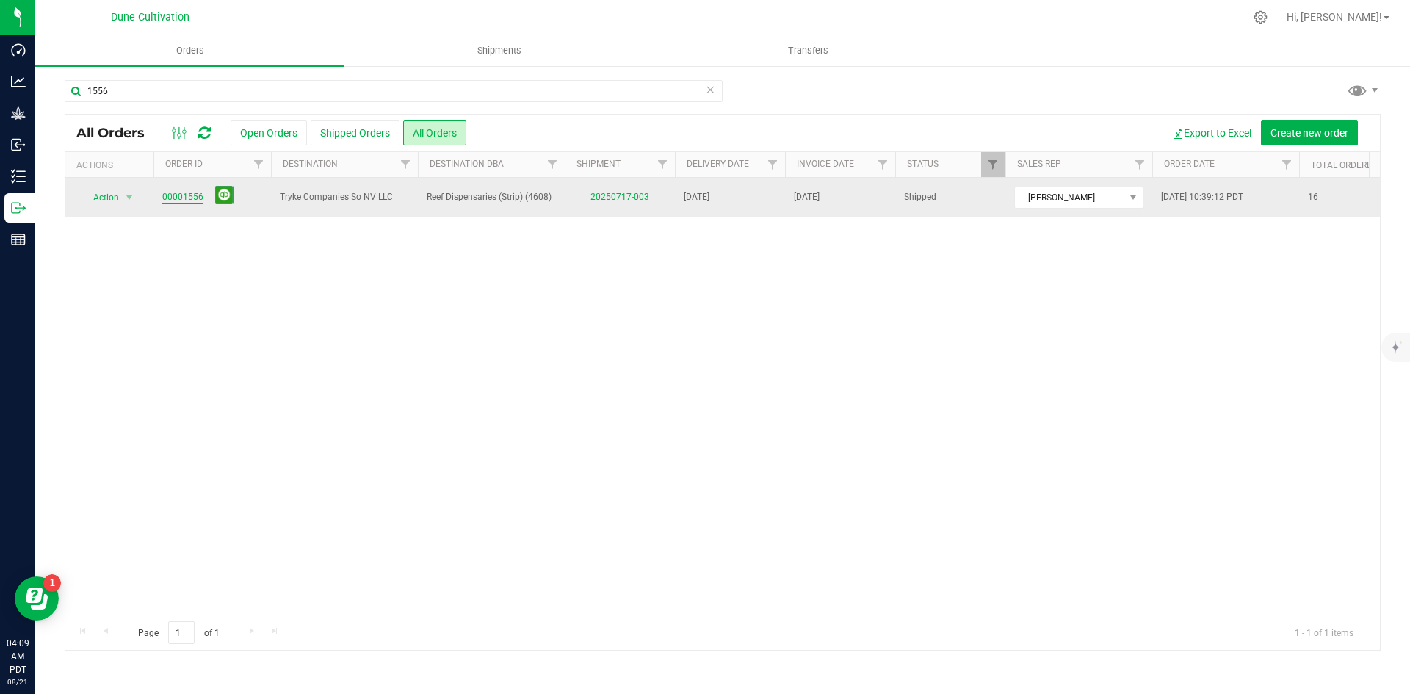
click at [184, 198] on link "00001556" at bounding box center [182, 197] width 41 height 14
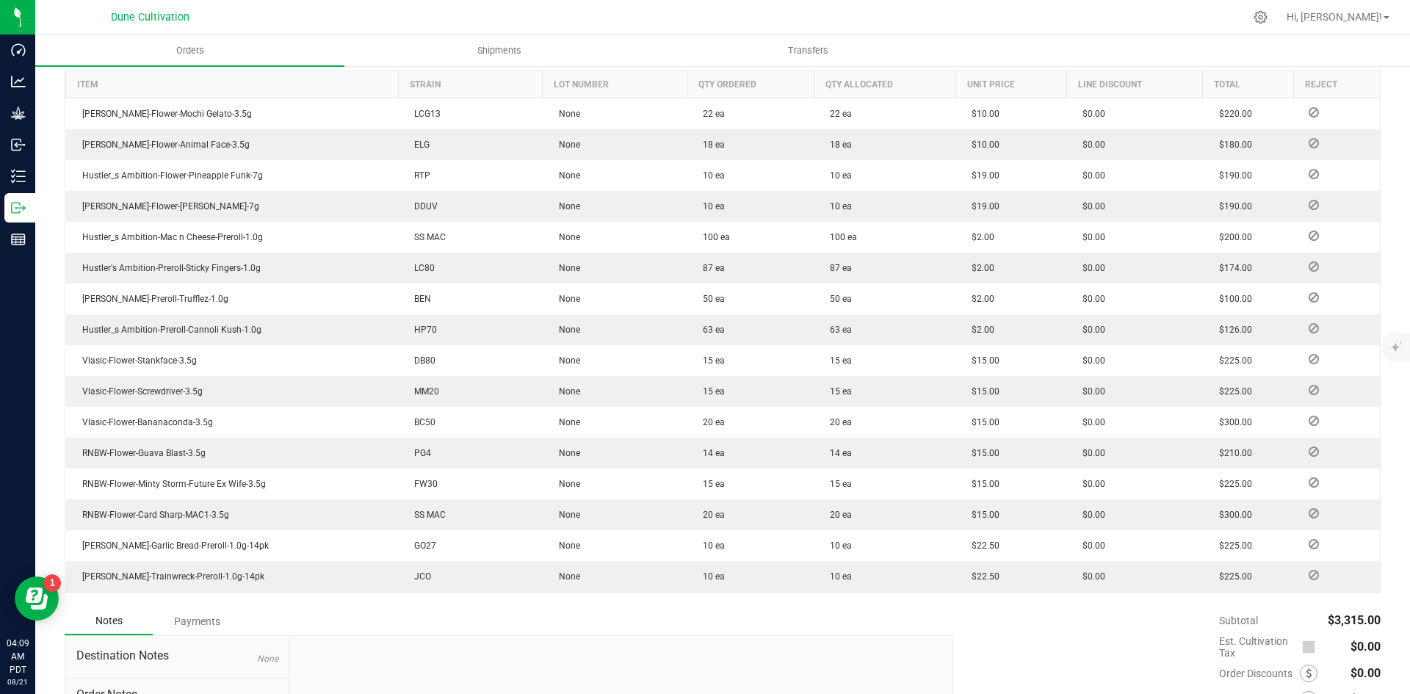
scroll to position [554, 0]
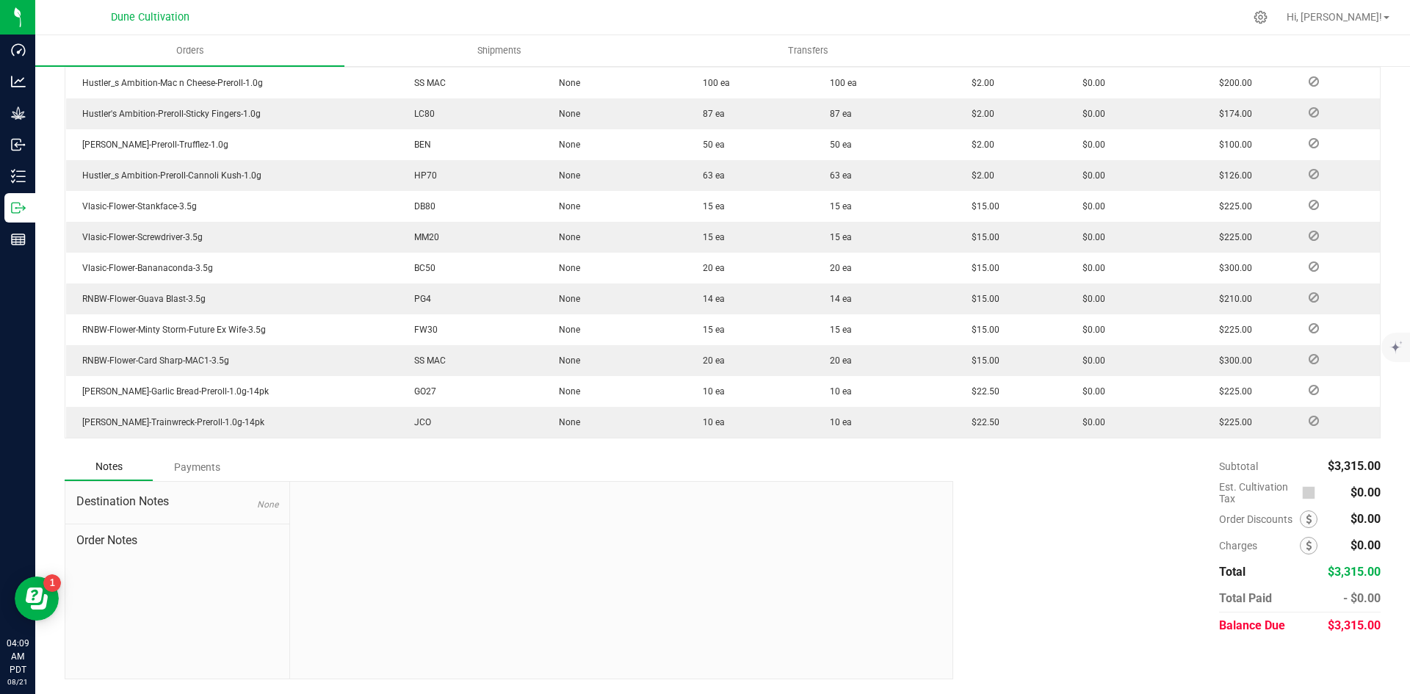
click at [1340, 623] on span "$3,315.00" at bounding box center [1354, 625] width 53 height 14
copy span "3,315.00"
click at [167, 469] on div "Payments" at bounding box center [197, 467] width 88 height 26
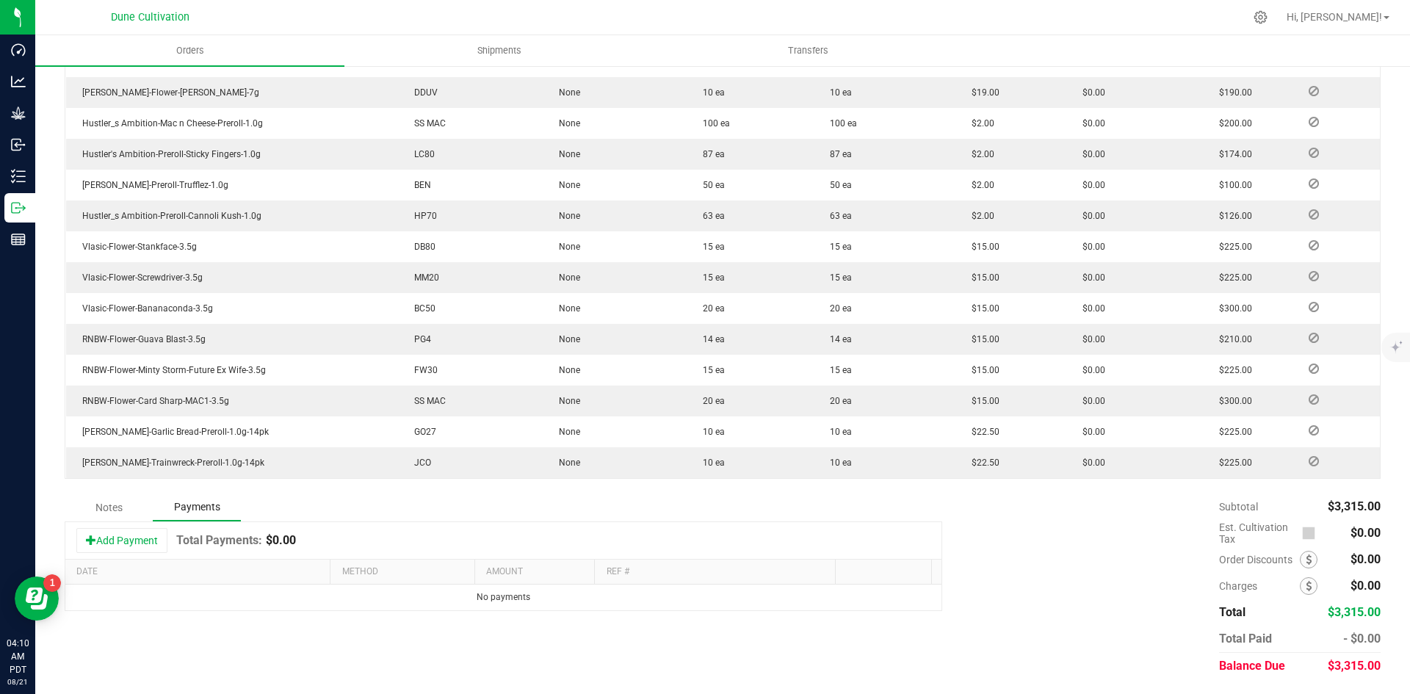
scroll to position [513, 0]
click at [143, 542] on button "Add Payment" at bounding box center [121, 540] width 91 height 25
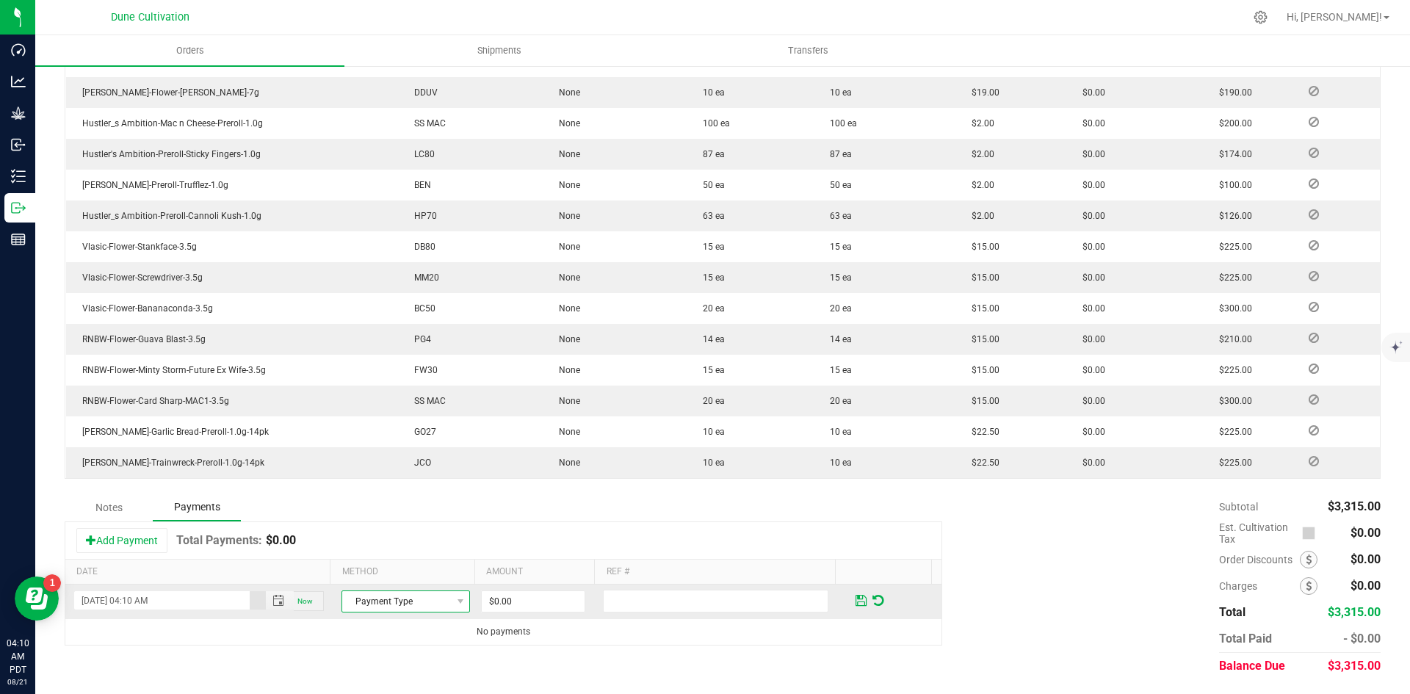
click at [376, 605] on span "Payment Type" at bounding box center [396, 601] width 109 height 21
click at [409, 576] on li "Check" at bounding box center [399, 576] width 124 height 21
click at [555, 604] on input "0" at bounding box center [533, 601] width 103 height 21
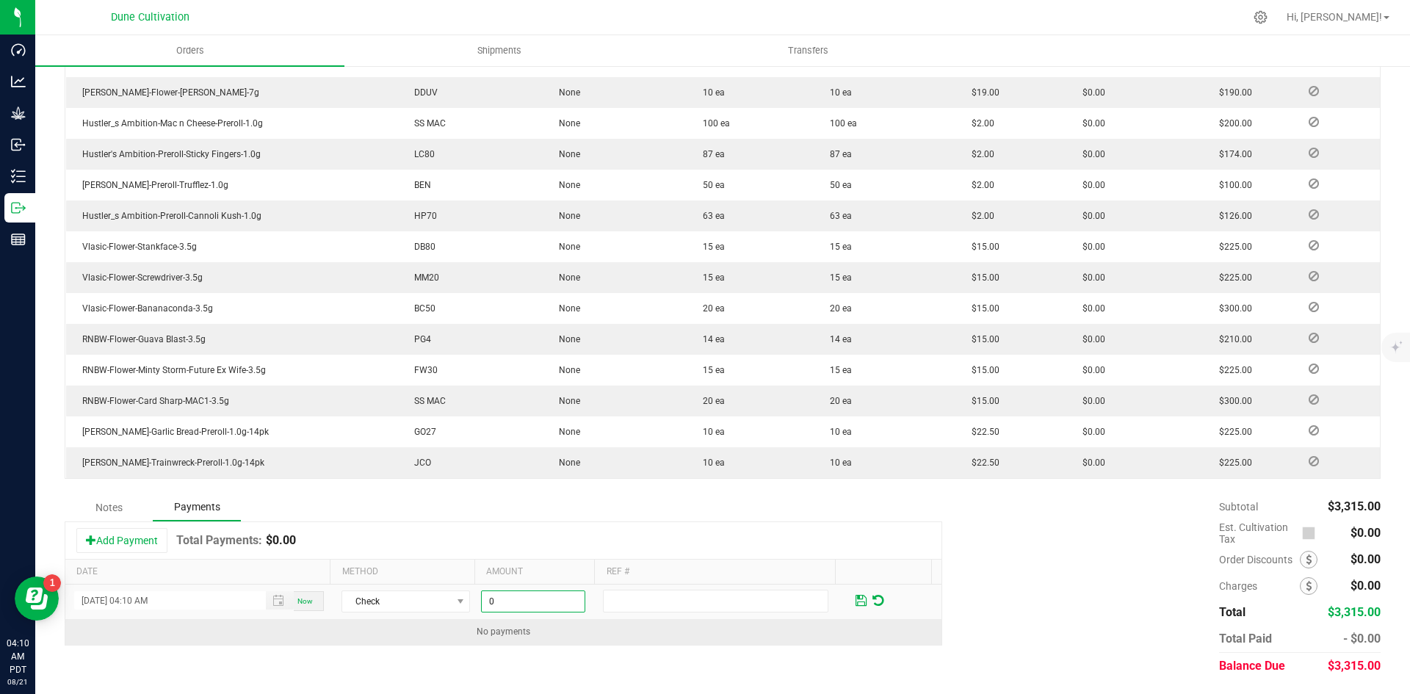
paste input "3315"
type input "$3,315.00"
click at [602, 632] on td "No payments" at bounding box center [503, 632] width 876 height 26
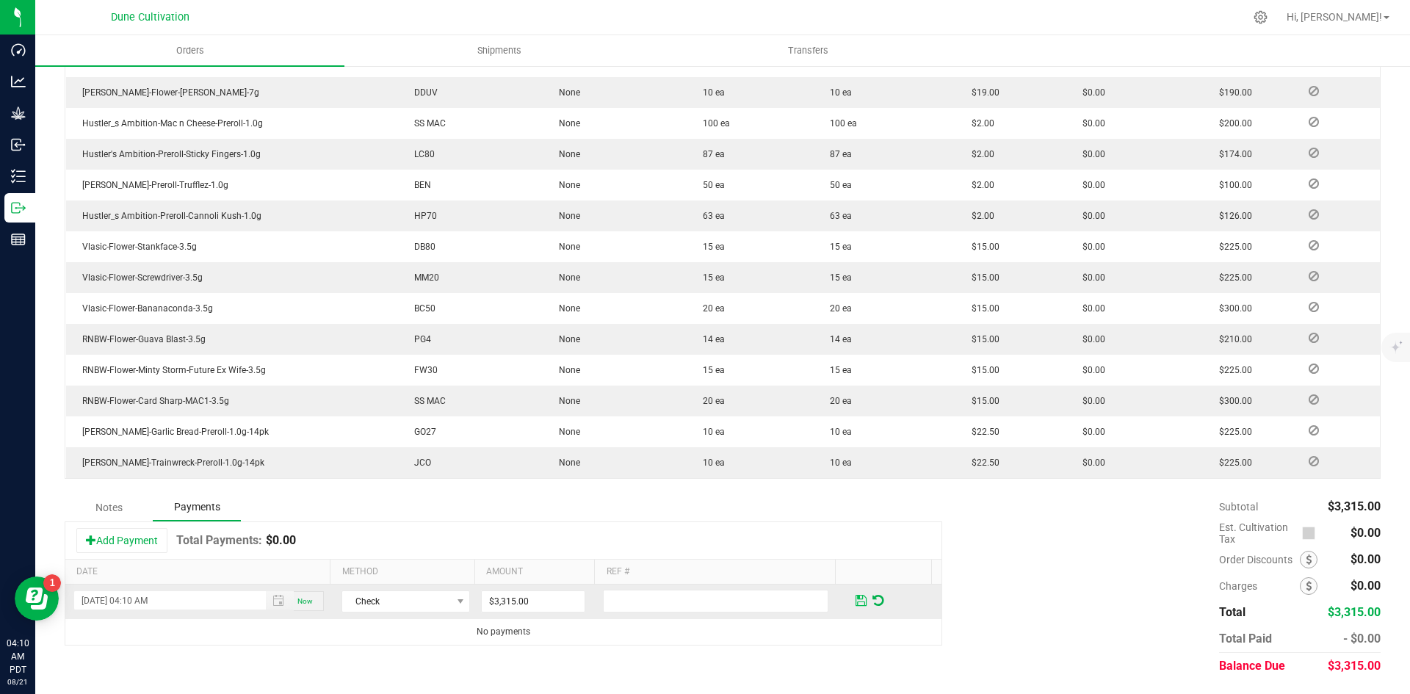
click at [856, 600] on span at bounding box center [861, 600] width 11 height 13
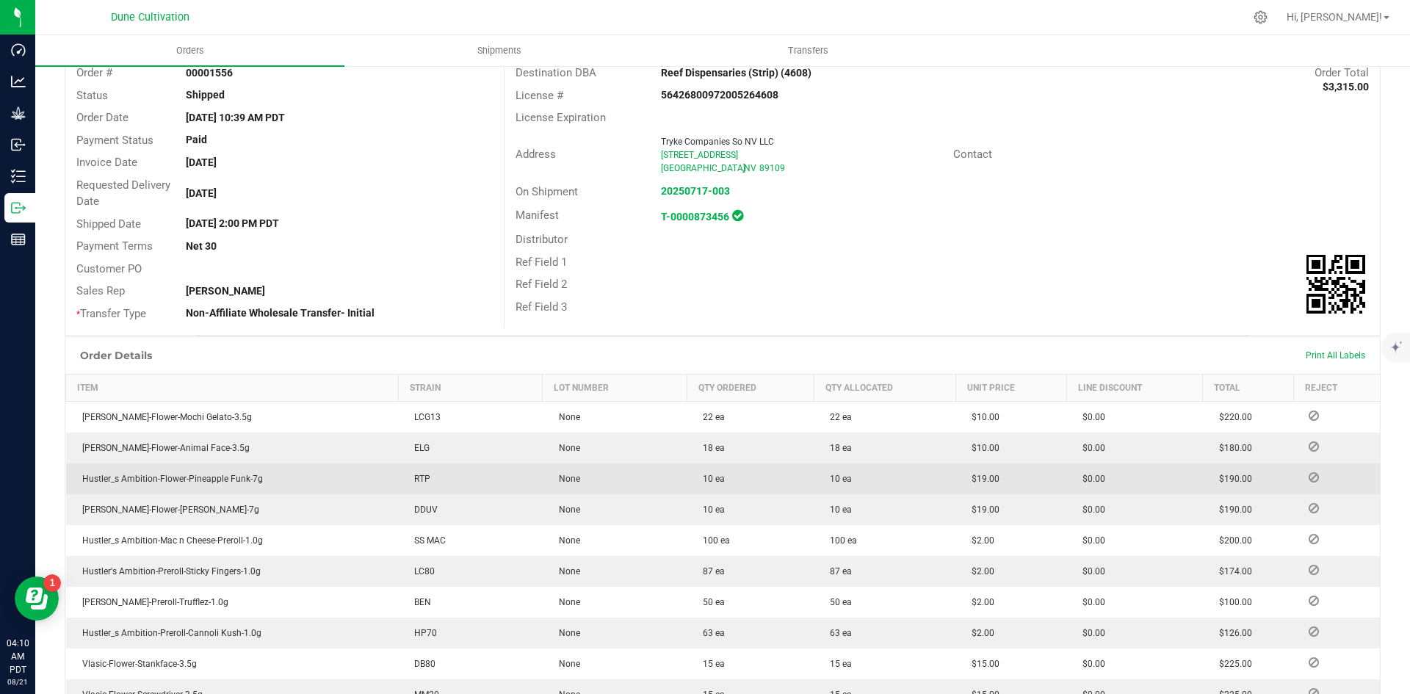
scroll to position [0, 0]
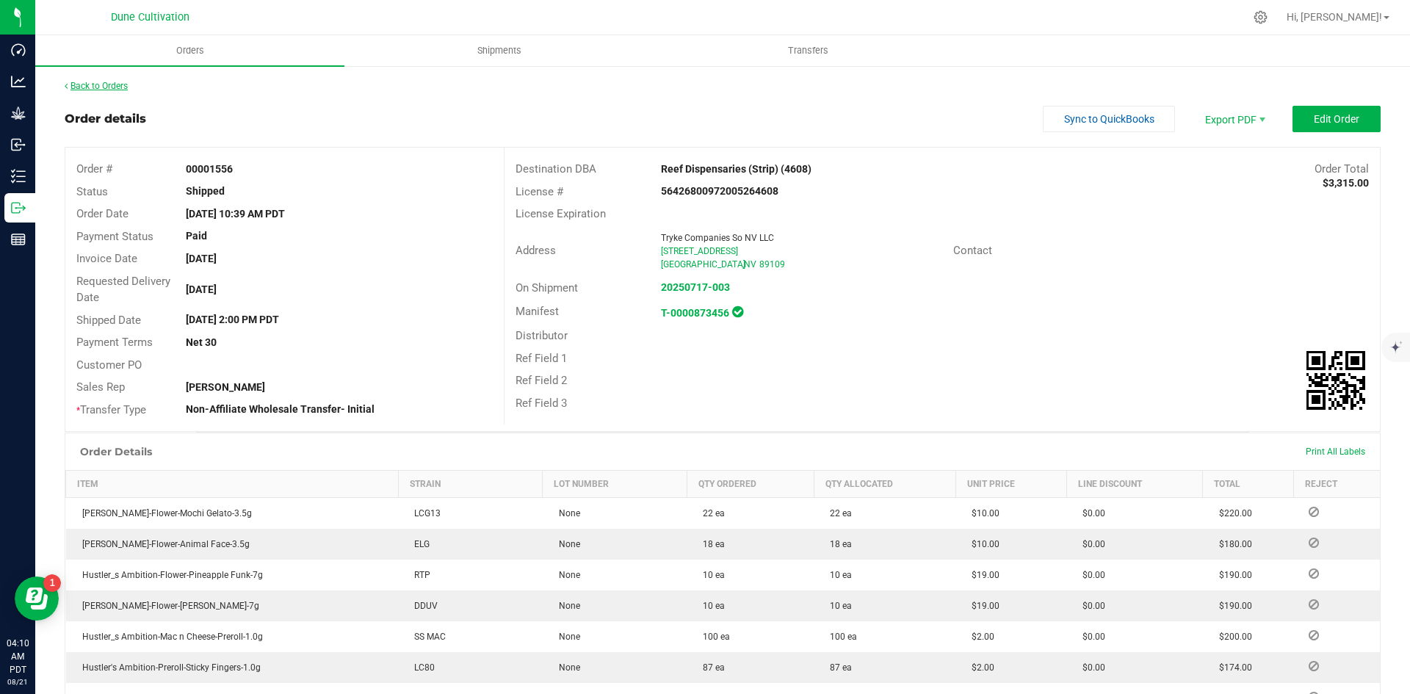
click at [120, 81] on link "Back to Orders" at bounding box center [96, 86] width 63 height 10
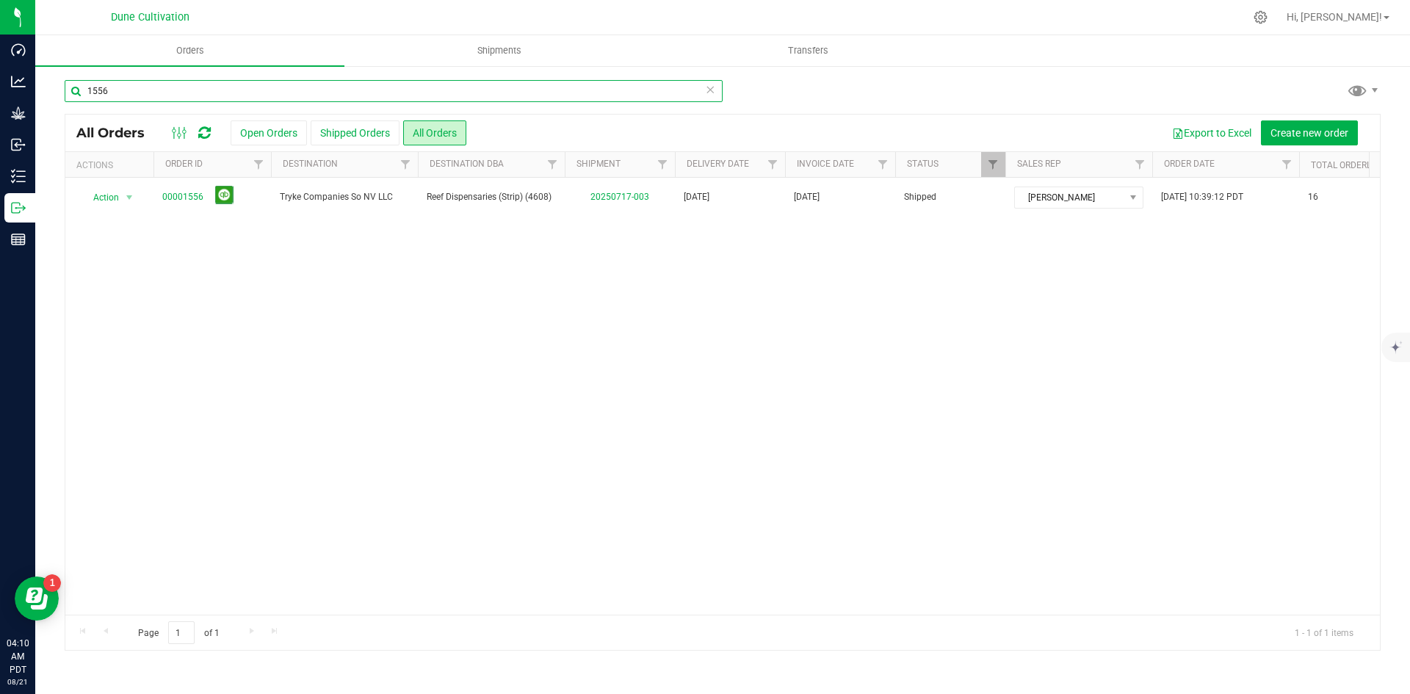
click at [170, 86] on input "1556" at bounding box center [394, 91] width 658 height 22
type input "1558"
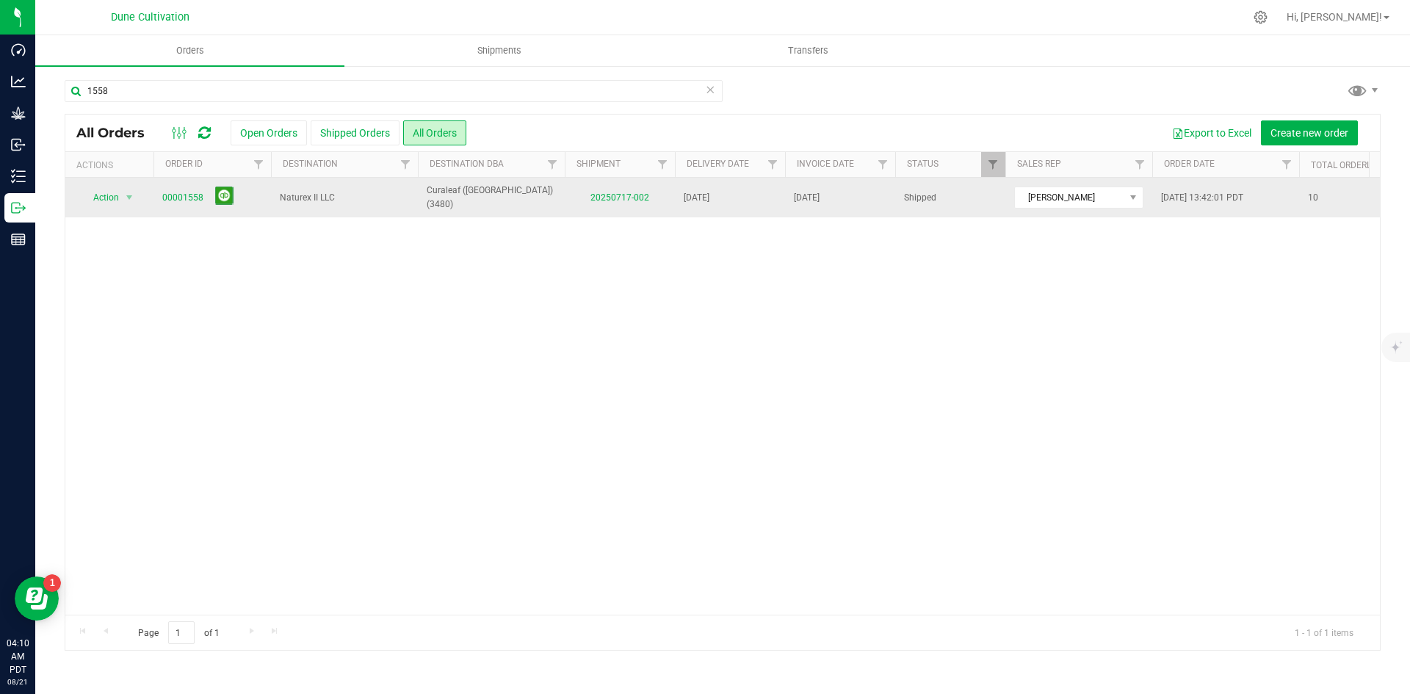
click at [176, 206] on span "00001558" at bounding box center [212, 198] width 100 height 23
click at [174, 197] on link "00001558" at bounding box center [182, 198] width 41 height 14
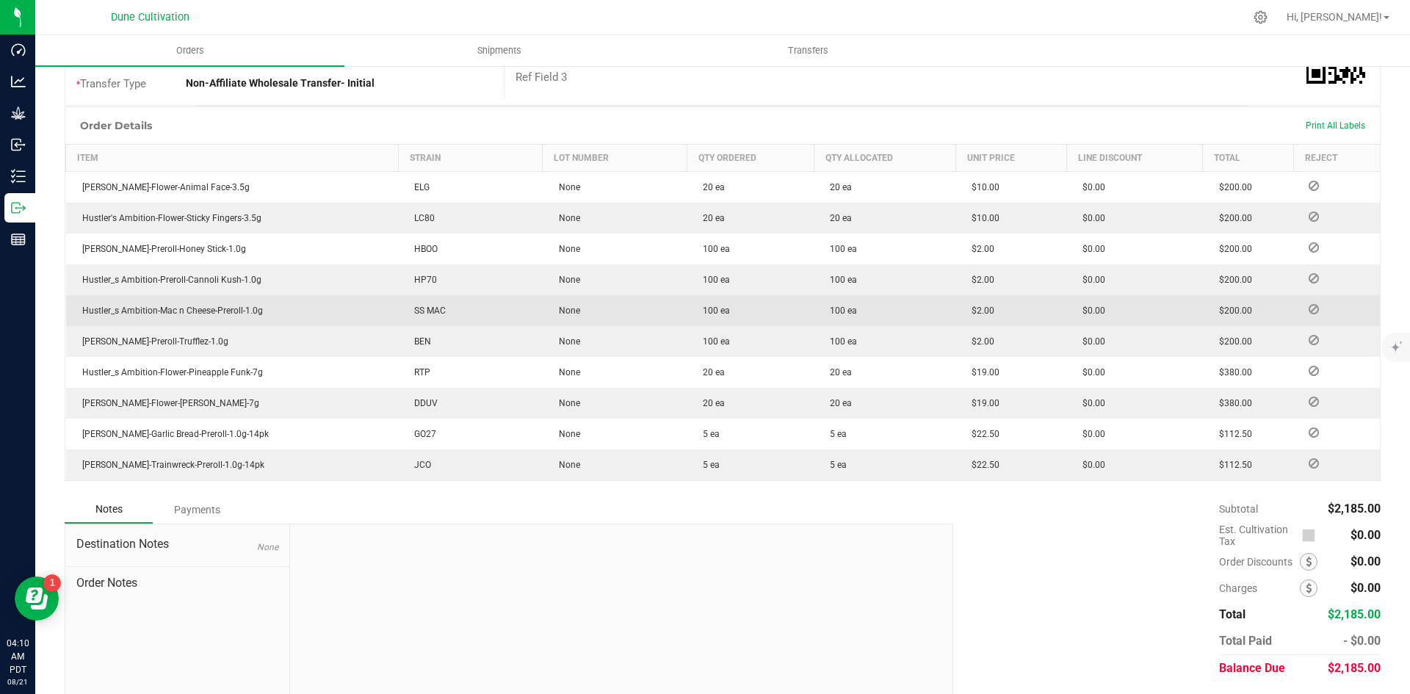
scroll to position [369, 0]
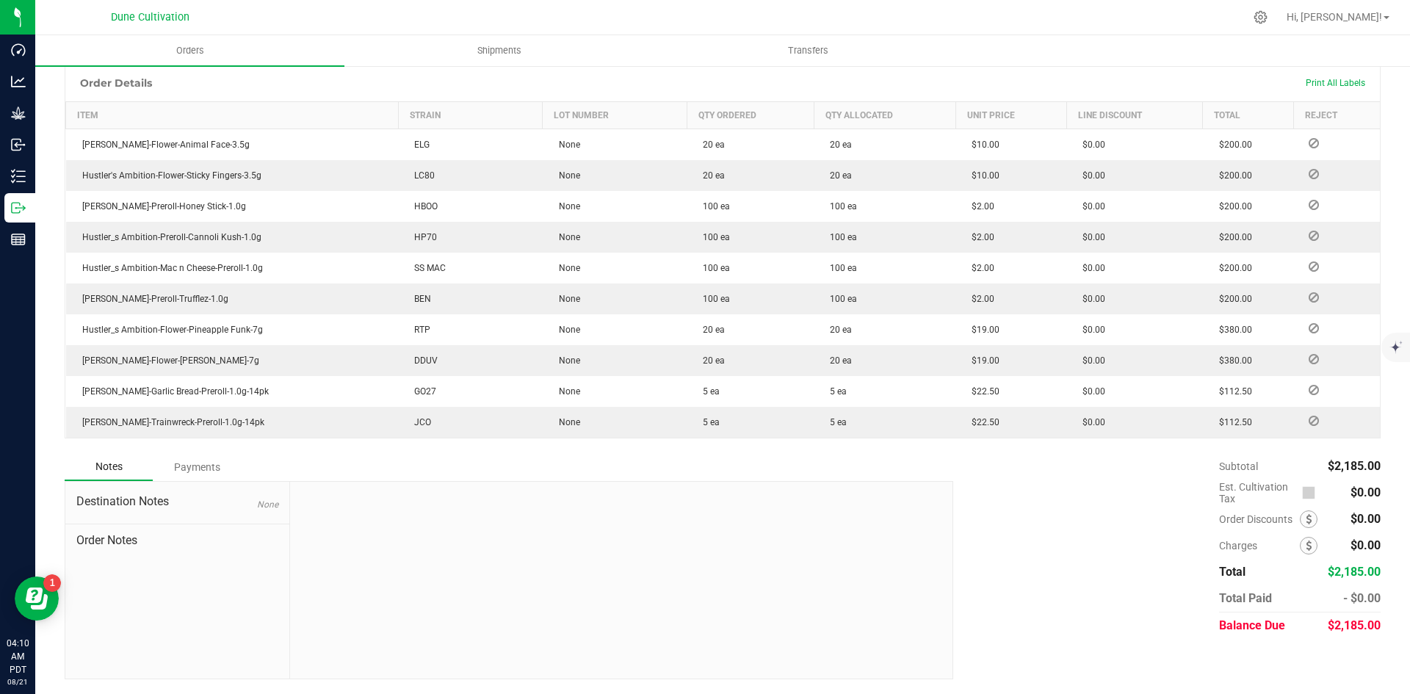
click at [1357, 630] on span "$2,185.00" at bounding box center [1354, 625] width 53 height 14
copy span "2,185.00"
click at [179, 471] on div "Payments" at bounding box center [197, 467] width 88 height 26
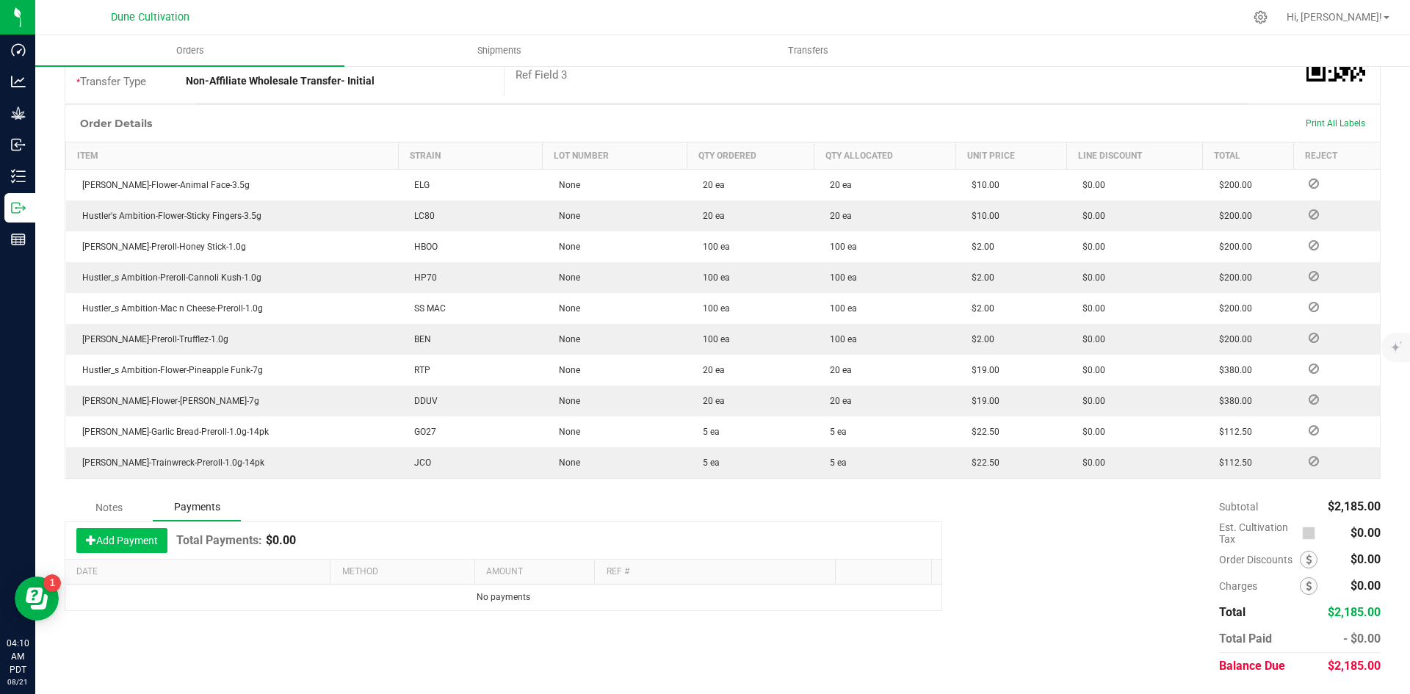
click at [144, 540] on button "Add Payment" at bounding box center [121, 540] width 91 height 25
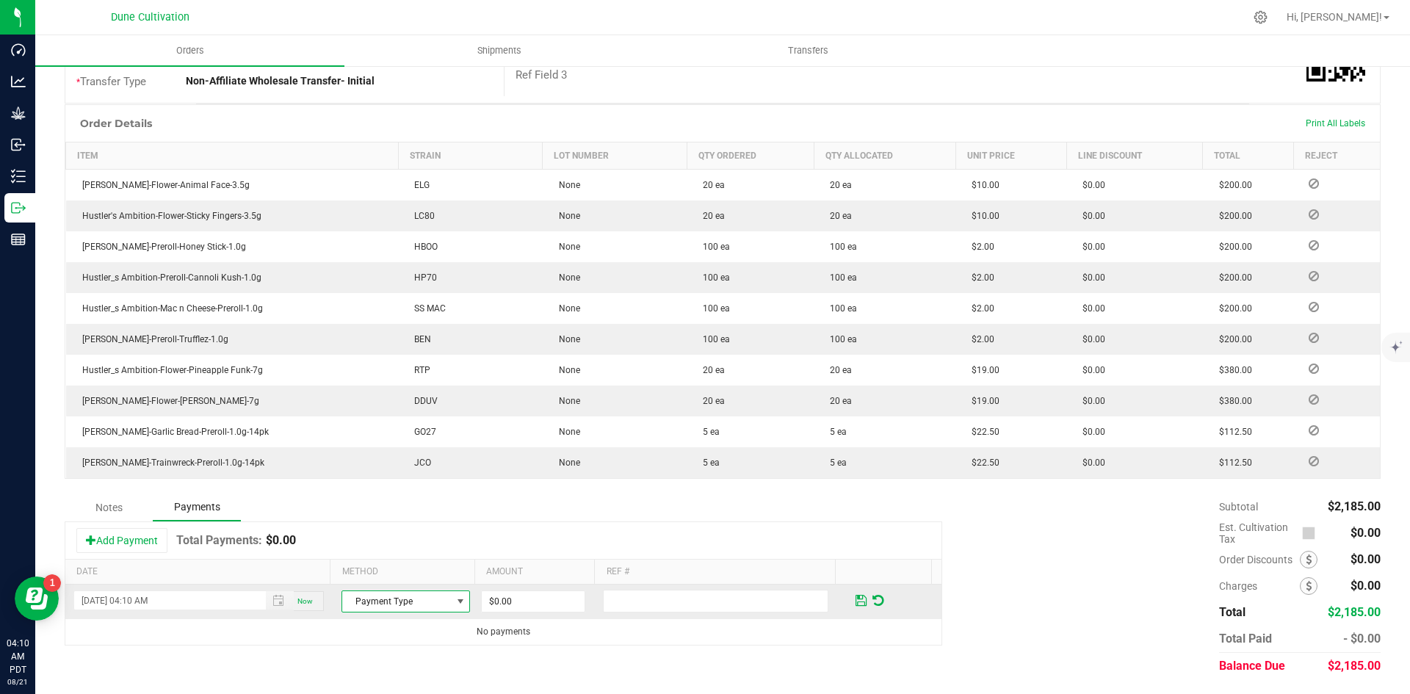
click at [412, 592] on span "Payment Type" at bounding box center [396, 601] width 109 height 21
drag, startPoint x: 410, startPoint y: 581, endPoint x: 466, endPoint y: 592, distance: 57.6
click at [410, 580] on li "Check" at bounding box center [399, 576] width 124 height 21
click at [504, 603] on input "0" at bounding box center [533, 601] width 103 height 21
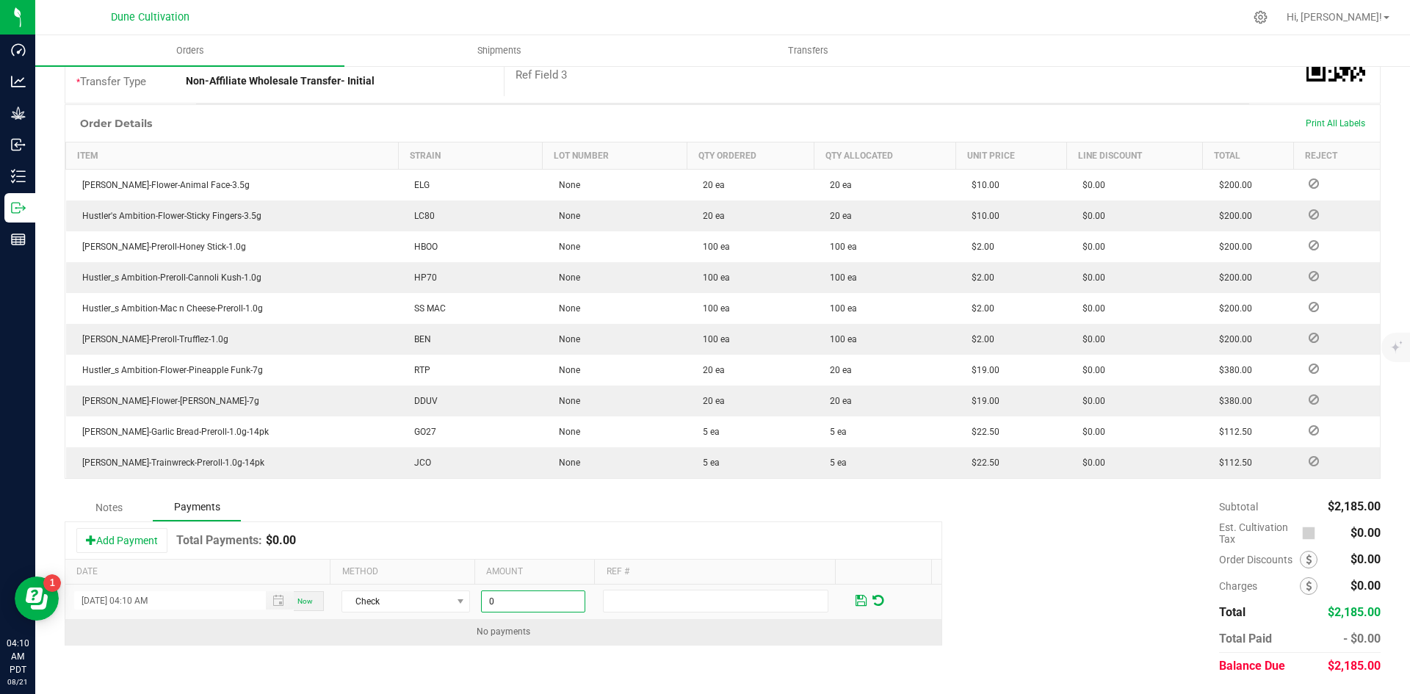
paste input "2185"
type input "$2,185.00"
drag, startPoint x: 591, startPoint y: 641, endPoint x: 849, endPoint y: 621, distance: 258.6
click at [626, 641] on td "No payments" at bounding box center [503, 632] width 876 height 26
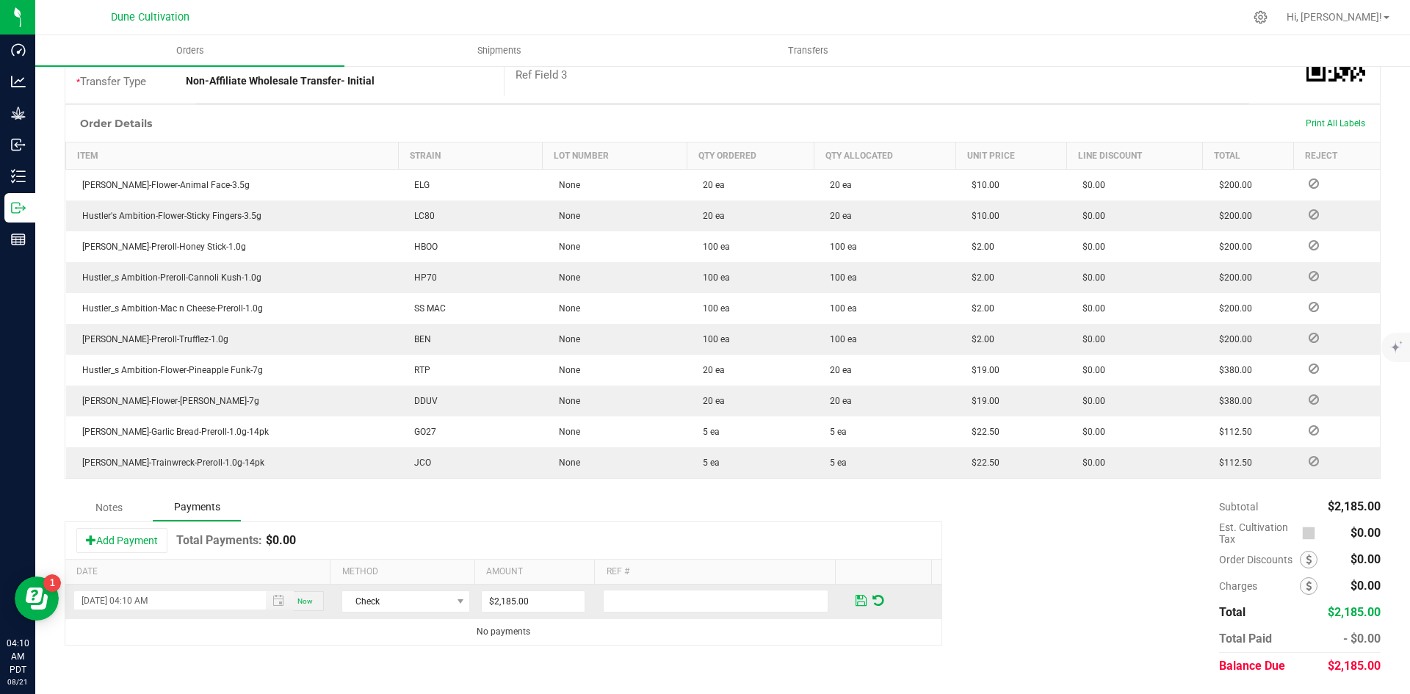
click at [856, 604] on span at bounding box center [861, 600] width 11 height 13
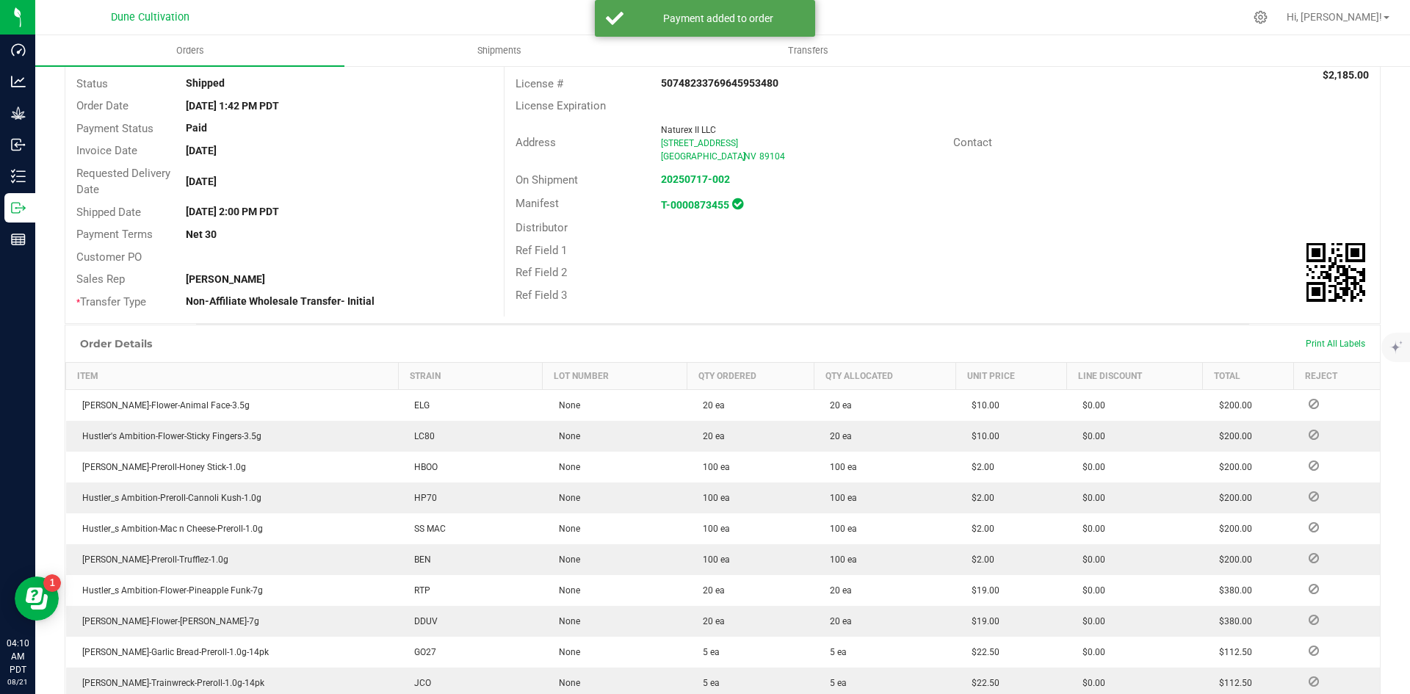
scroll to position [0, 0]
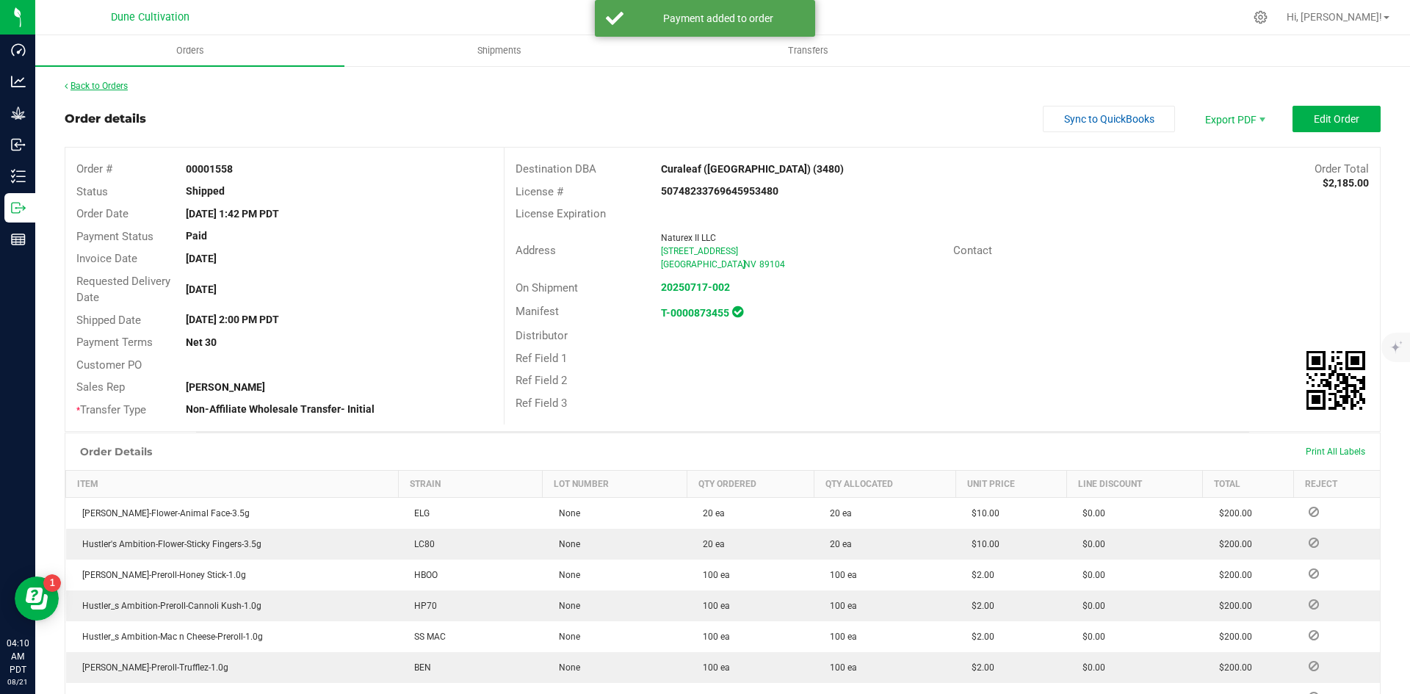
click at [128, 90] on link "Back to Orders" at bounding box center [96, 86] width 63 height 10
